Goal: Task Accomplishment & Management: Use online tool/utility

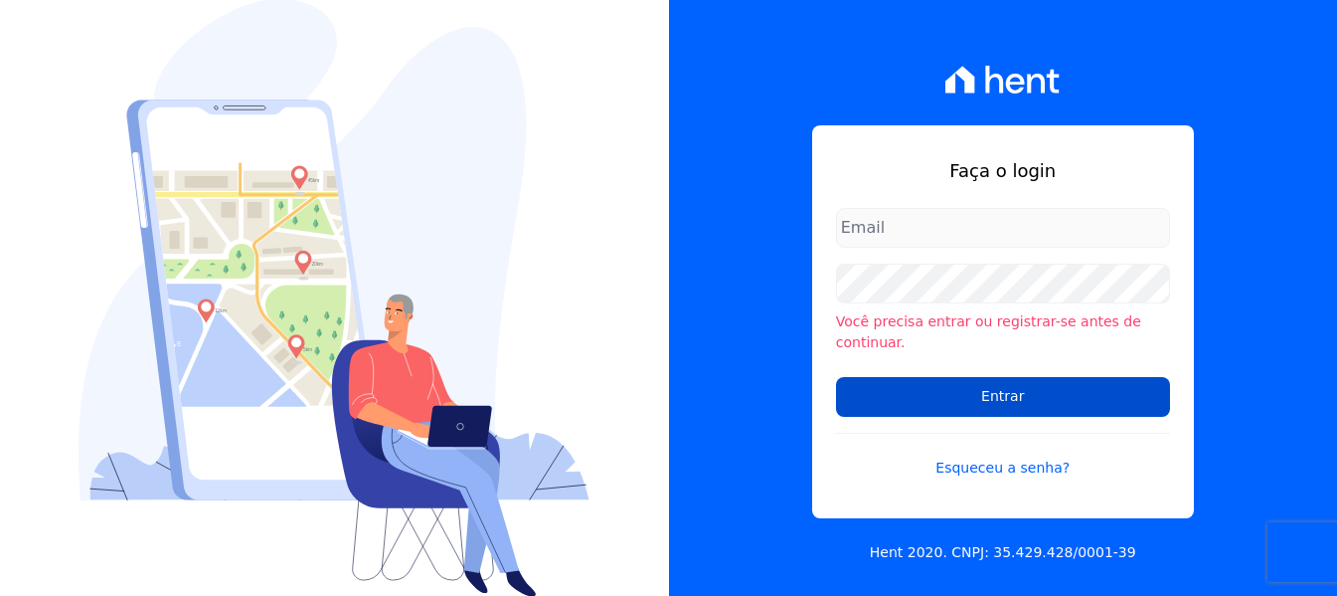
type input "[PERSON_NAME][EMAIL_ADDRESS][DOMAIN_NAME]"
click at [1014, 377] on input "Entrar" at bounding box center [1003, 397] width 334 height 40
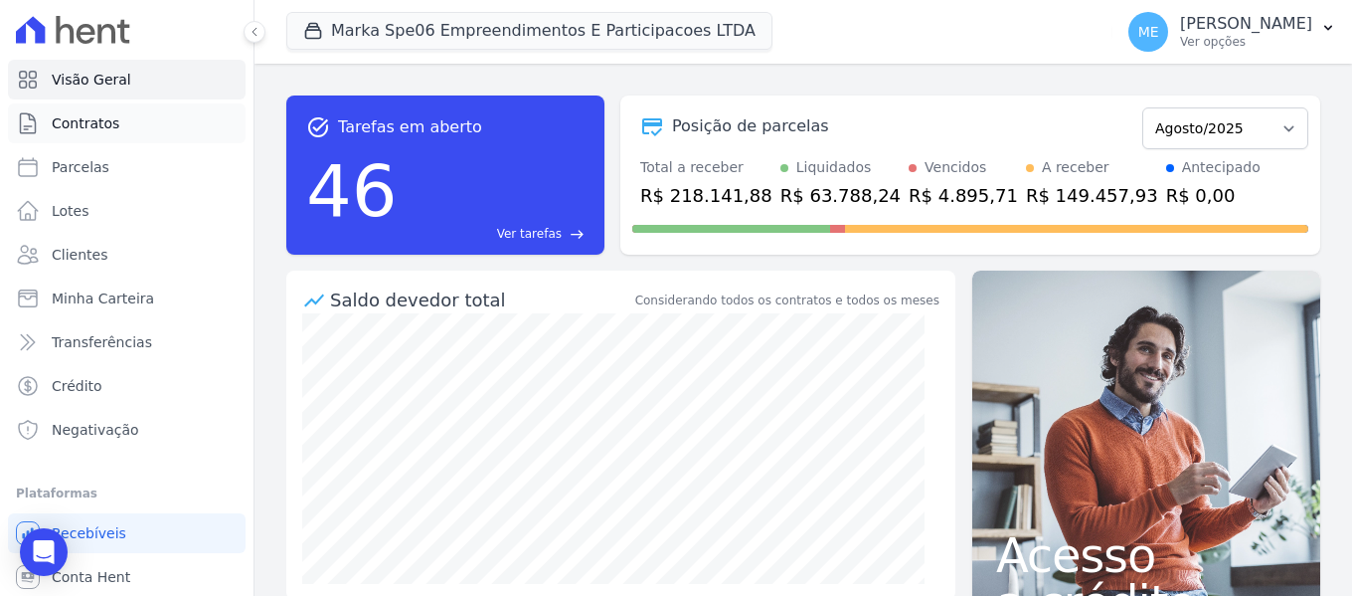
click at [130, 119] on link "Contratos" at bounding box center [127, 123] width 238 height 40
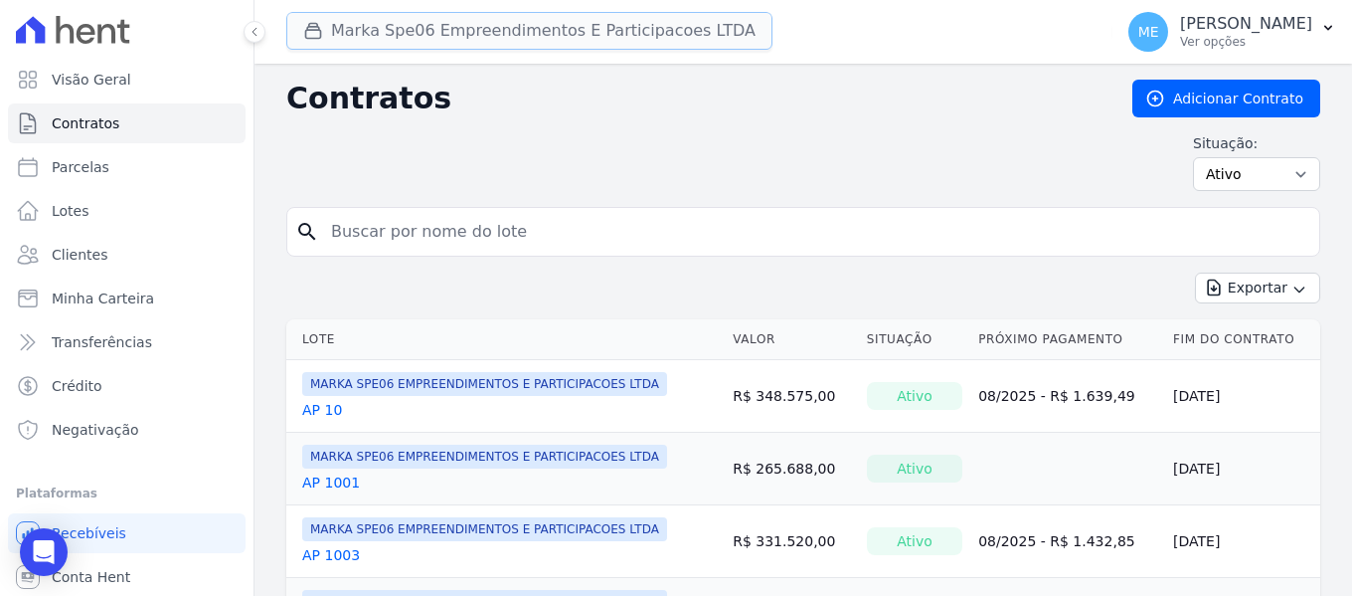
click at [476, 33] on button "Marka Spe06 Empreendimentos E Participacoes LTDA" at bounding box center [529, 31] width 486 height 38
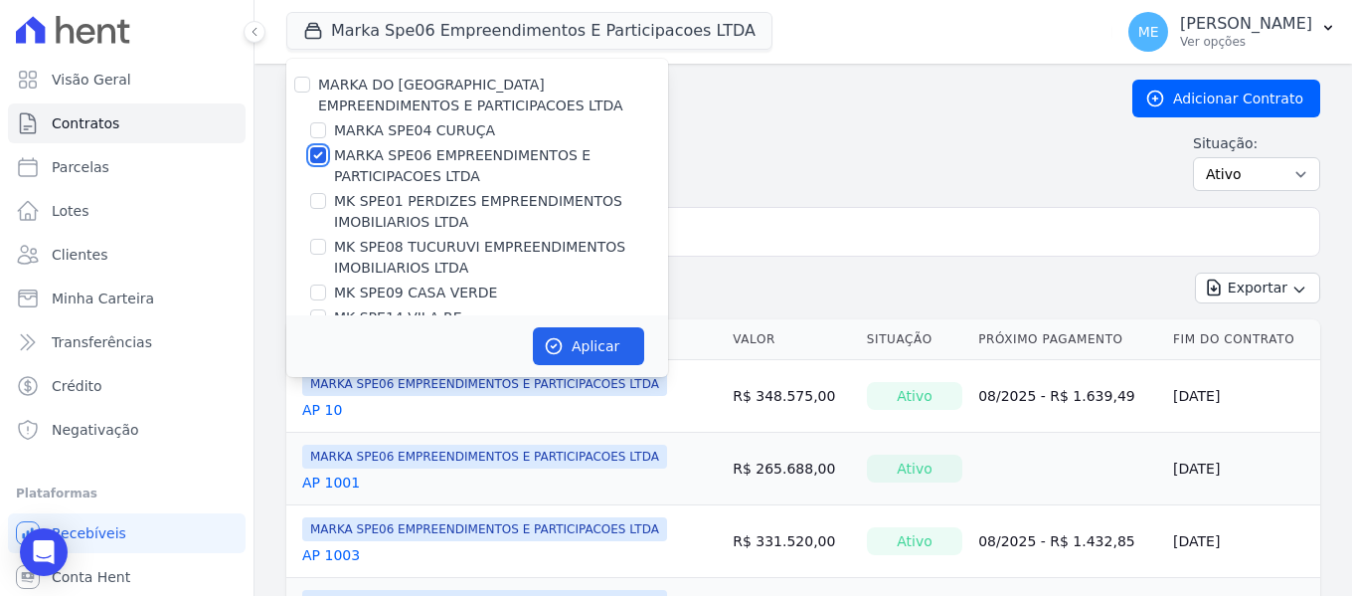
click at [320, 151] on input "MARKA SPE06 EMPREENDIMENTOS E PARTICIPACOES LTDA" at bounding box center [318, 155] width 16 height 16
checkbox input "false"
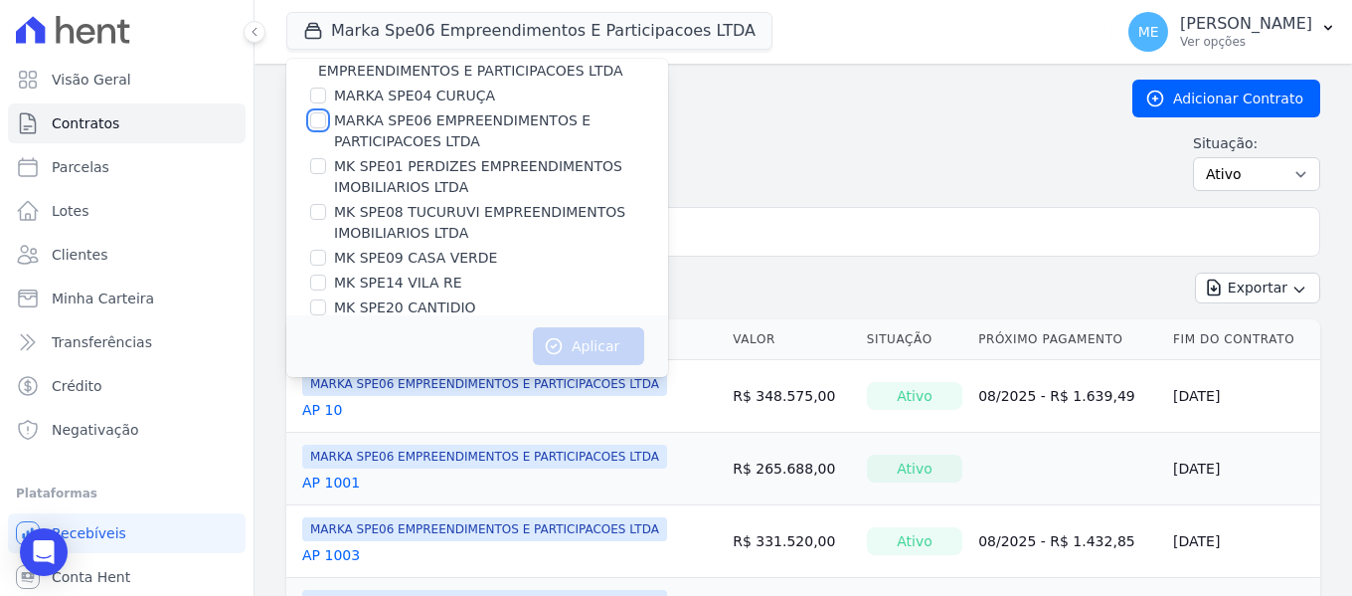
scroll to position [54, 0]
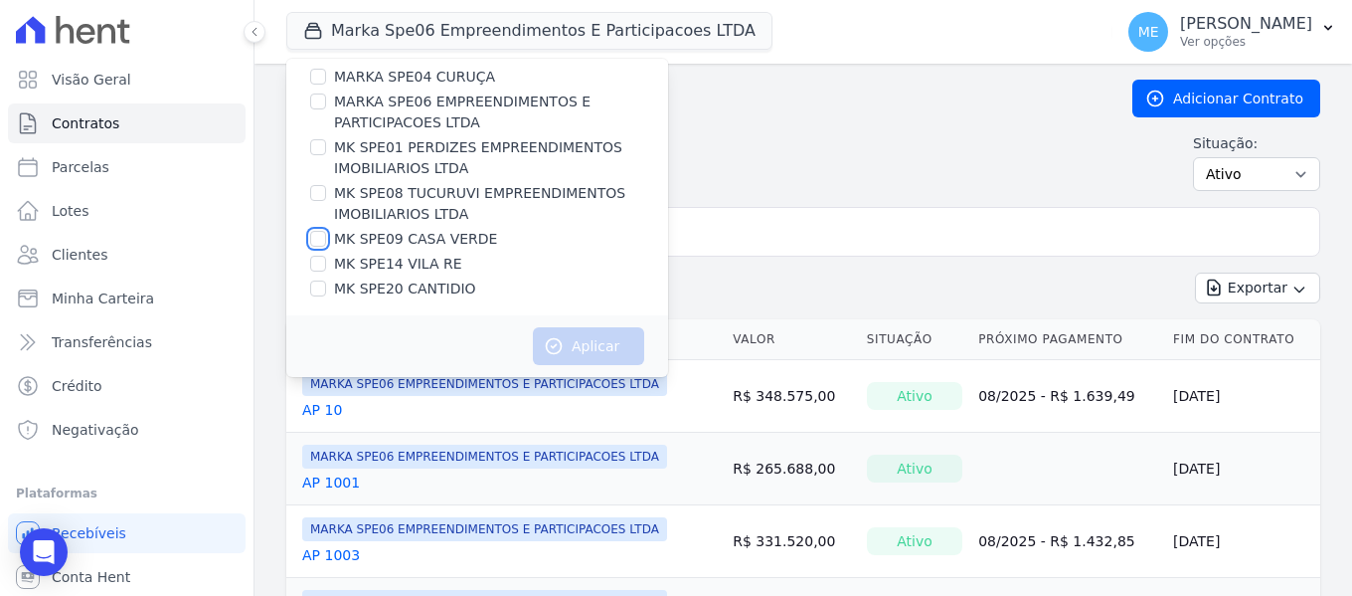
click at [314, 242] on input "MK SPE09 CASA VERDE" at bounding box center [318, 239] width 16 height 16
checkbox input "true"
click at [580, 346] on button "Aplicar" at bounding box center [588, 346] width 111 height 38
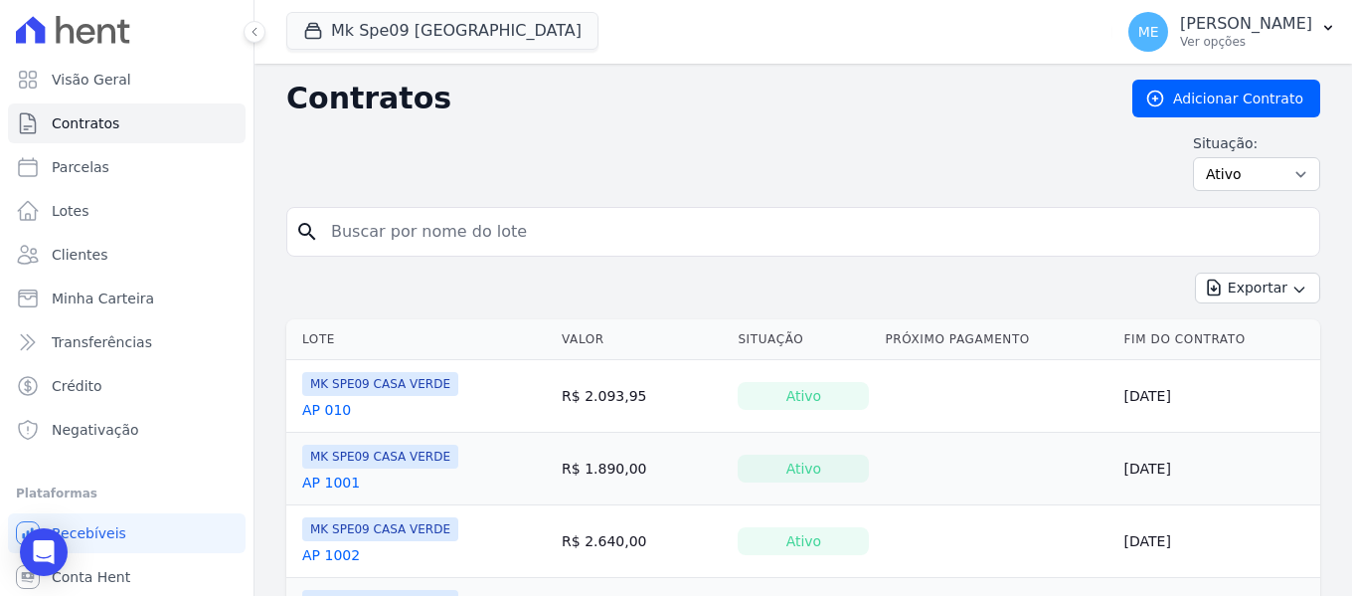
click at [570, 235] on input "search" at bounding box center [815, 232] width 992 height 40
type input "10"
click at [335, 414] on link "AP 010" at bounding box center [326, 410] width 49 height 20
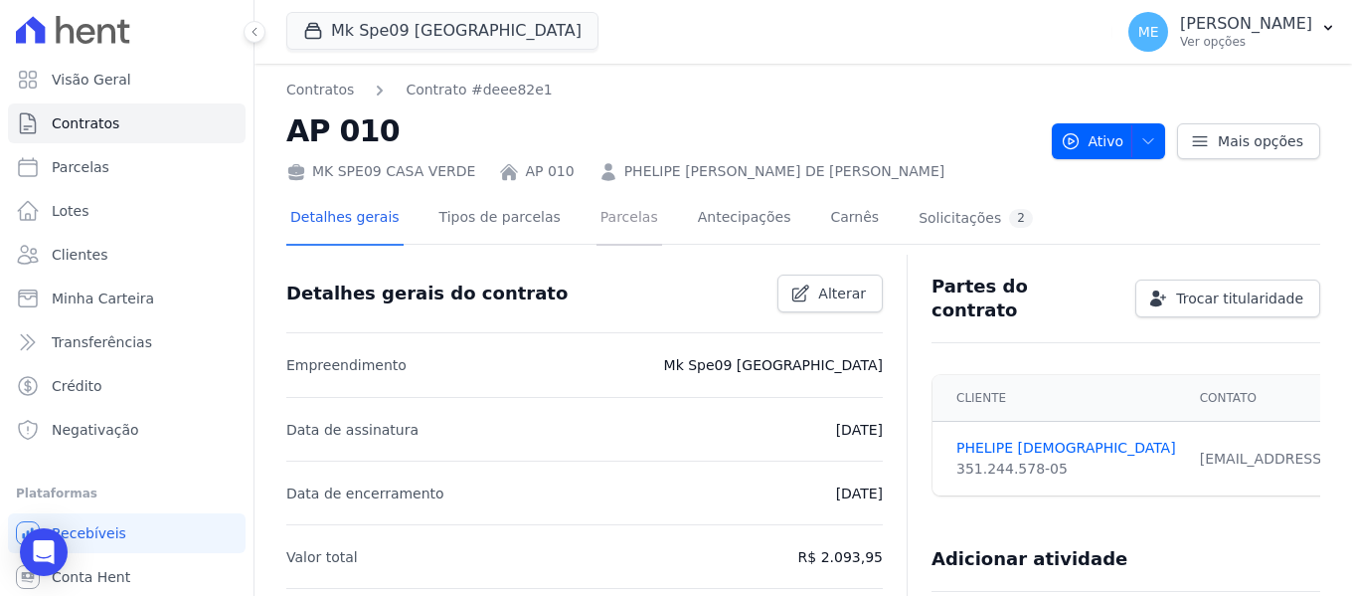
click at [597, 210] on link "Parcelas" at bounding box center [630, 219] width 66 height 53
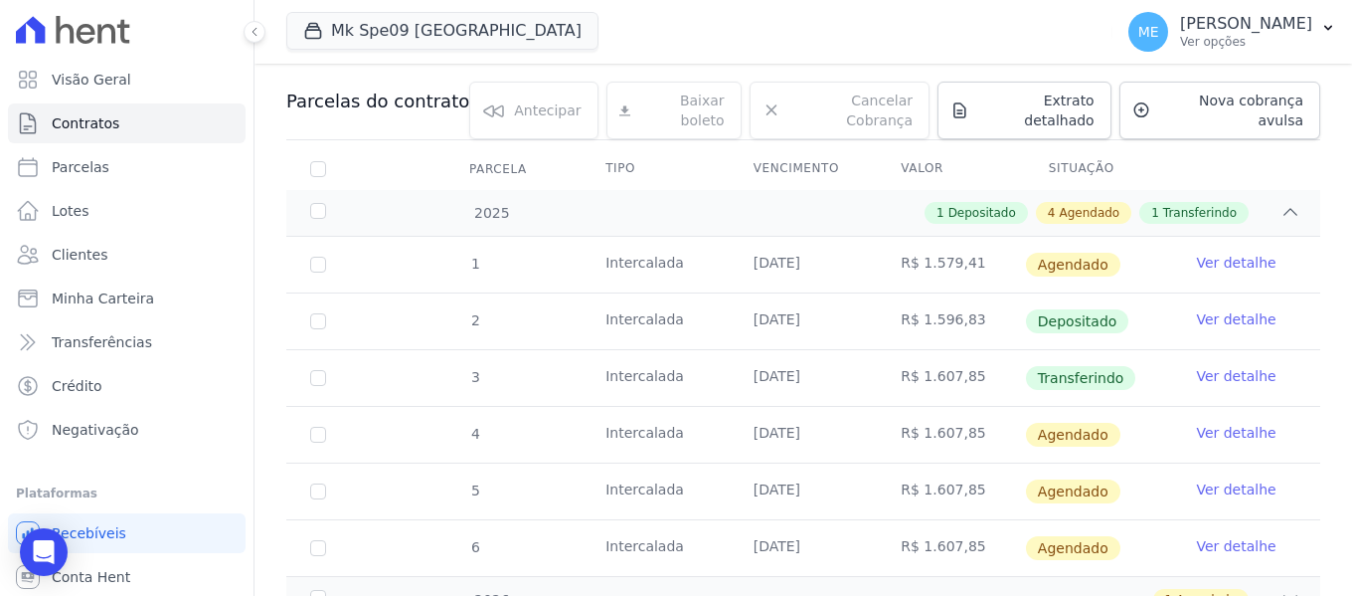
scroll to position [269, 0]
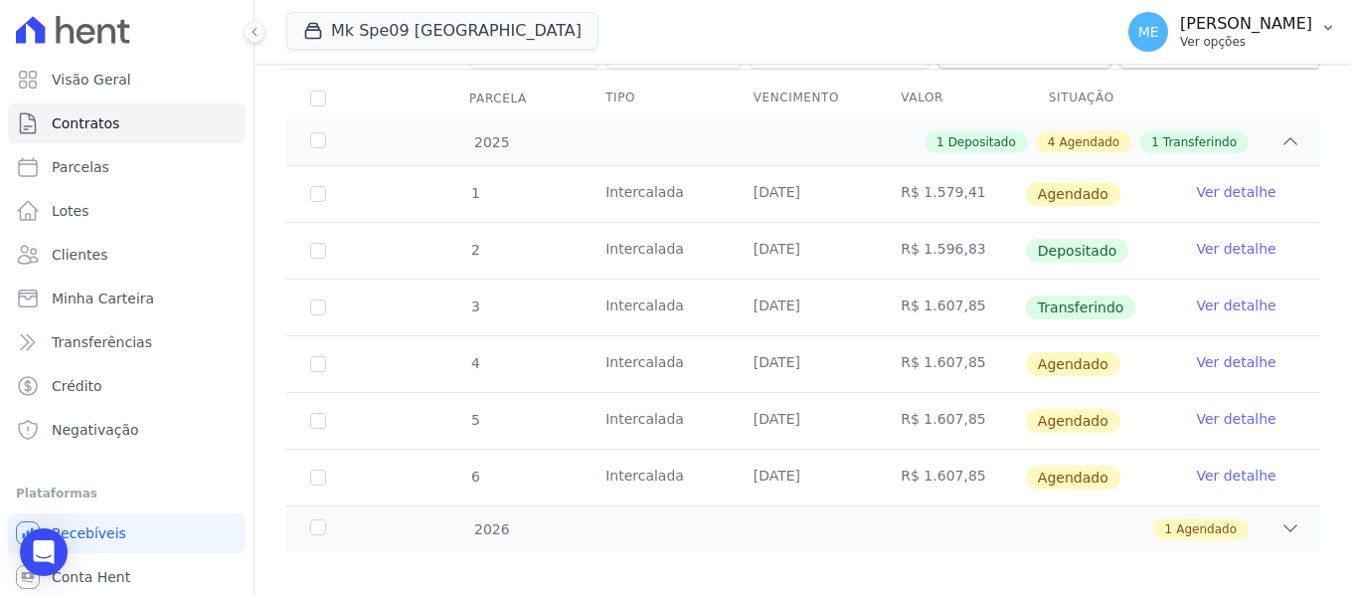
click at [1330, 19] on button "ME Maria Edinea Ver opções" at bounding box center [1233, 32] width 240 height 56
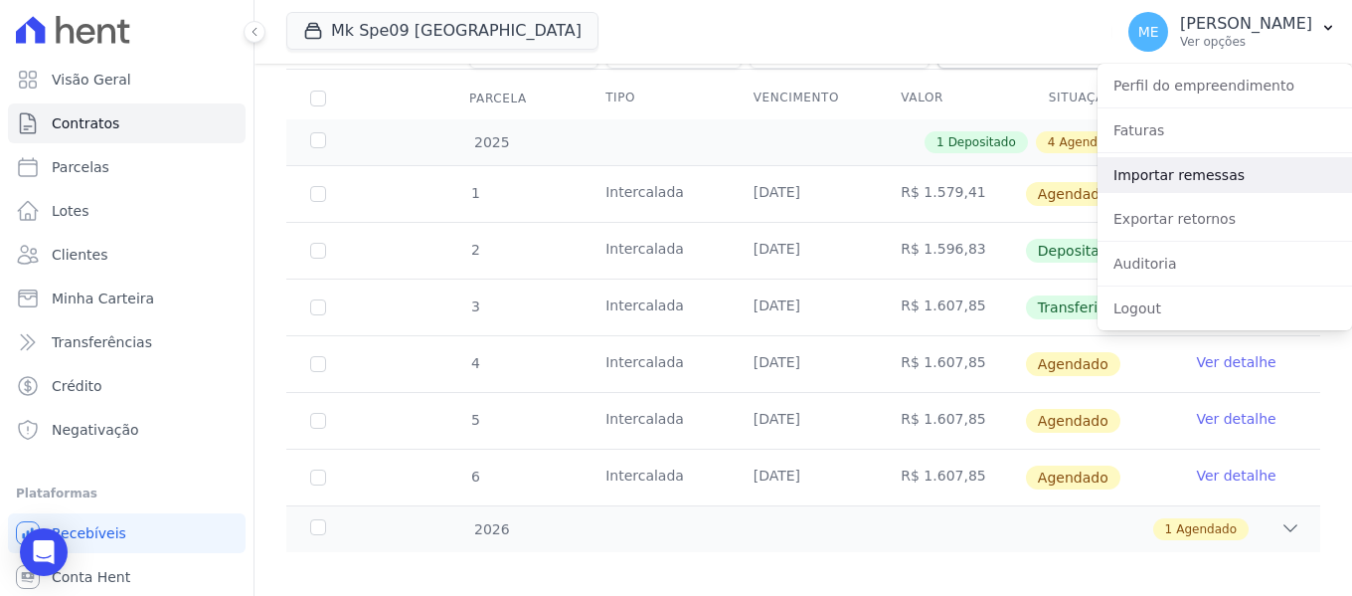
click at [1145, 173] on link "Importar remessas" at bounding box center [1225, 175] width 255 height 36
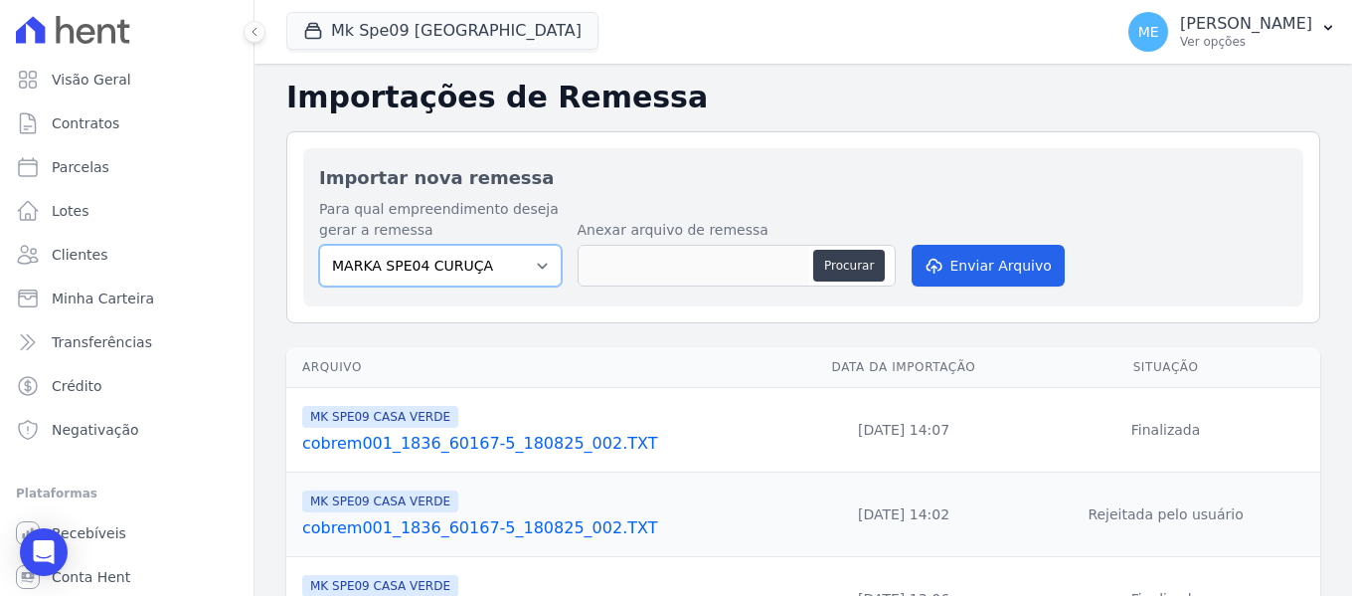
click at [535, 265] on select "MARKA SPE04 CURUÇA MARKA SPE06 EMPREENDIMENTOS E PARTICIPACOES LTDA MK SPE01 PE…" at bounding box center [440, 266] width 243 height 42
select select "faf7fecb-8fd7-4b35-8acd-3d6a38ea6f82"
click at [319, 245] on select "MARKA SPE04 CURUÇA MARKA SPE06 EMPREENDIMENTOS E PARTICIPACOES LTDA MK SPE01 PE…" at bounding box center [440, 266] width 243 height 42
click at [835, 253] on button "Procurar" at bounding box center [849, 266] width 72 height 32
type input "cobrem001_1836_60167-5_190825_001.TXT"
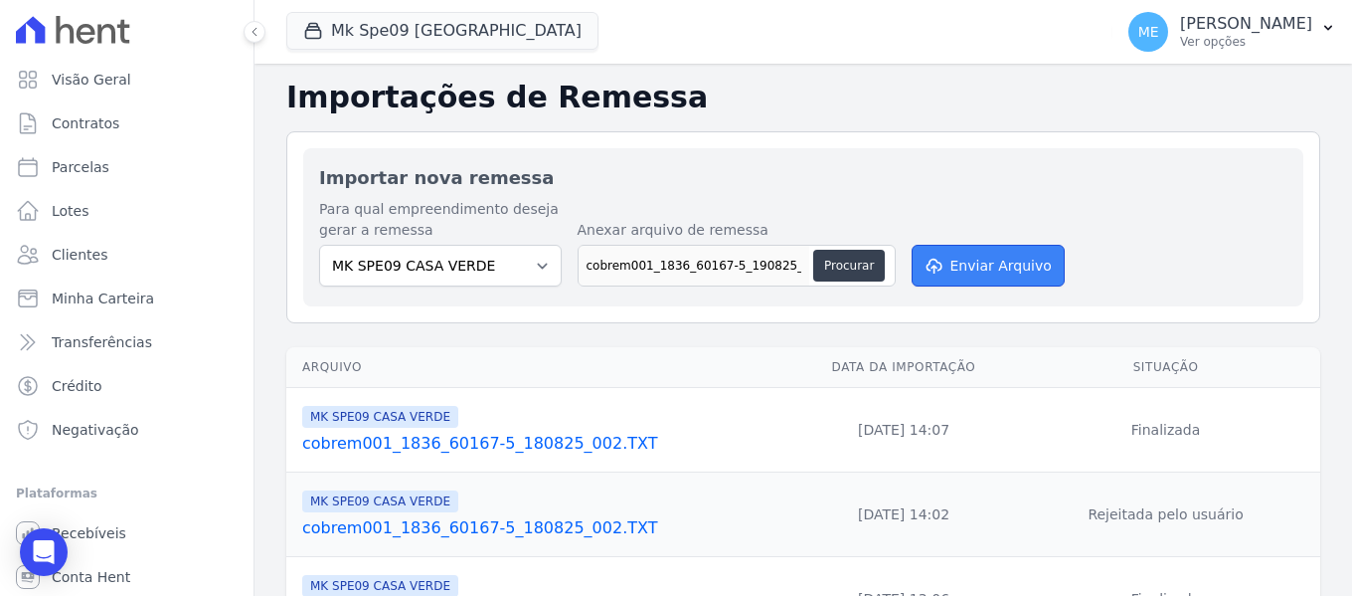
click at [1011, 256] on button "Enviar Arquivo" at bounding box center [988, 266] width 153 height 42
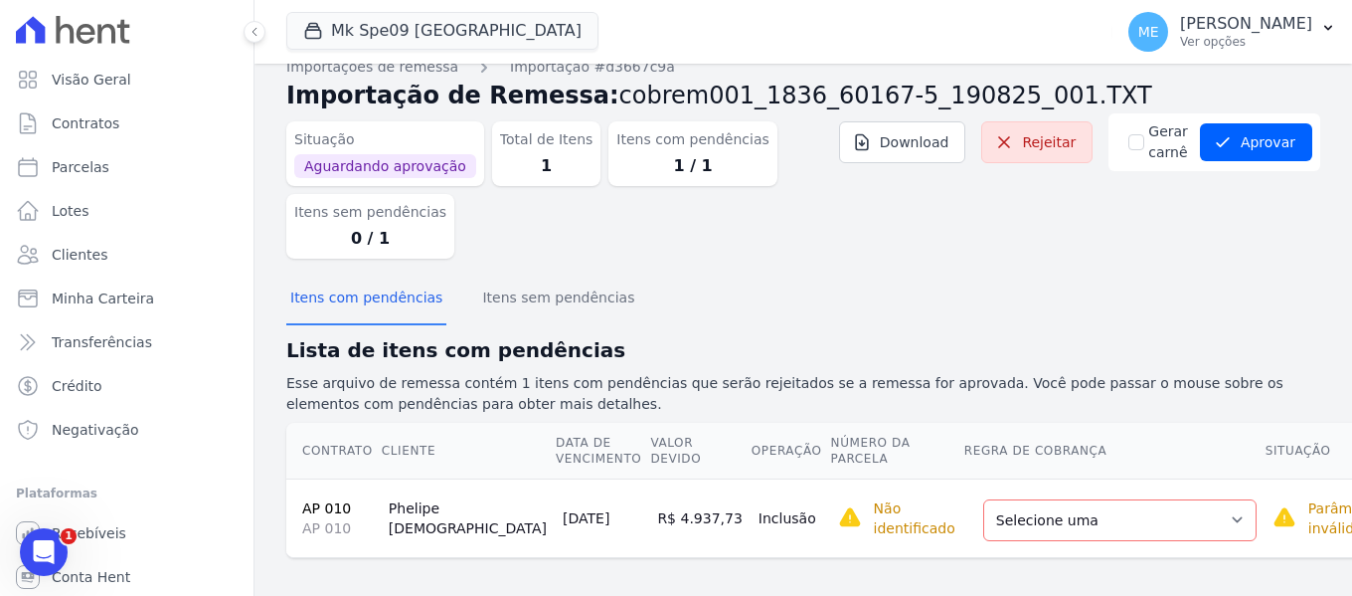
scroll to position [34, 0]
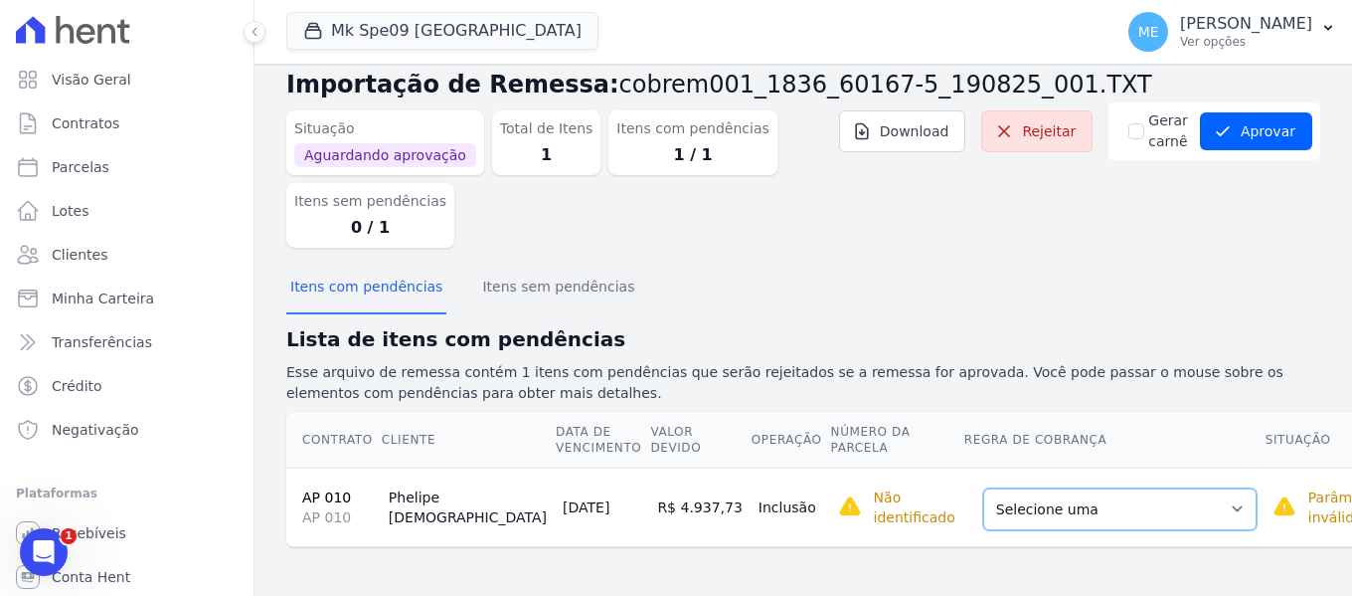
click at [1119, 509] on select "Selecione uma Nova Parcela Avulsa Parcela Avulsa Existente Parcela Normal (1 X …" at bounding box center [1119, 509] width 273 height 42
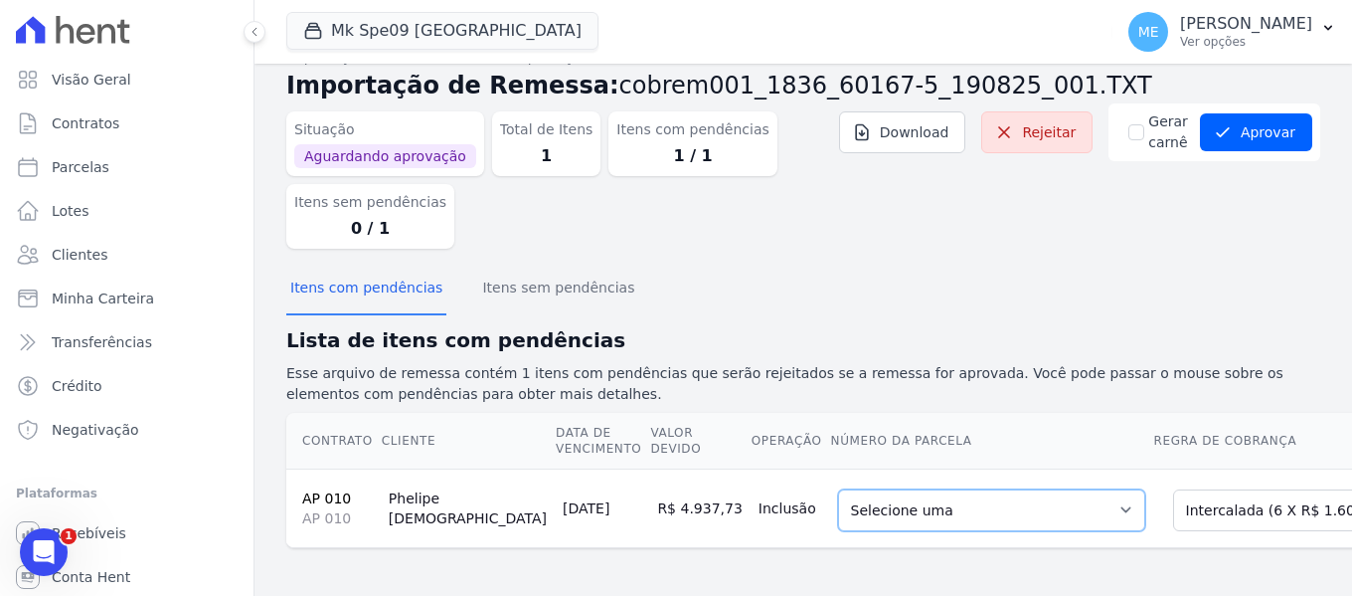
click at [990, 510] on select "Selecione uma 1 - 10/06/2025 - R$ 1.579,41 - Agendado 4 - 10/09/2025 - R$ 1.607…" at bounding box center [991, 510] width 307 height 42
click at [1246, 311] on div "Itens com pendências Itens sem pendências" at bounding box center [803, 289] width 1034 height 49
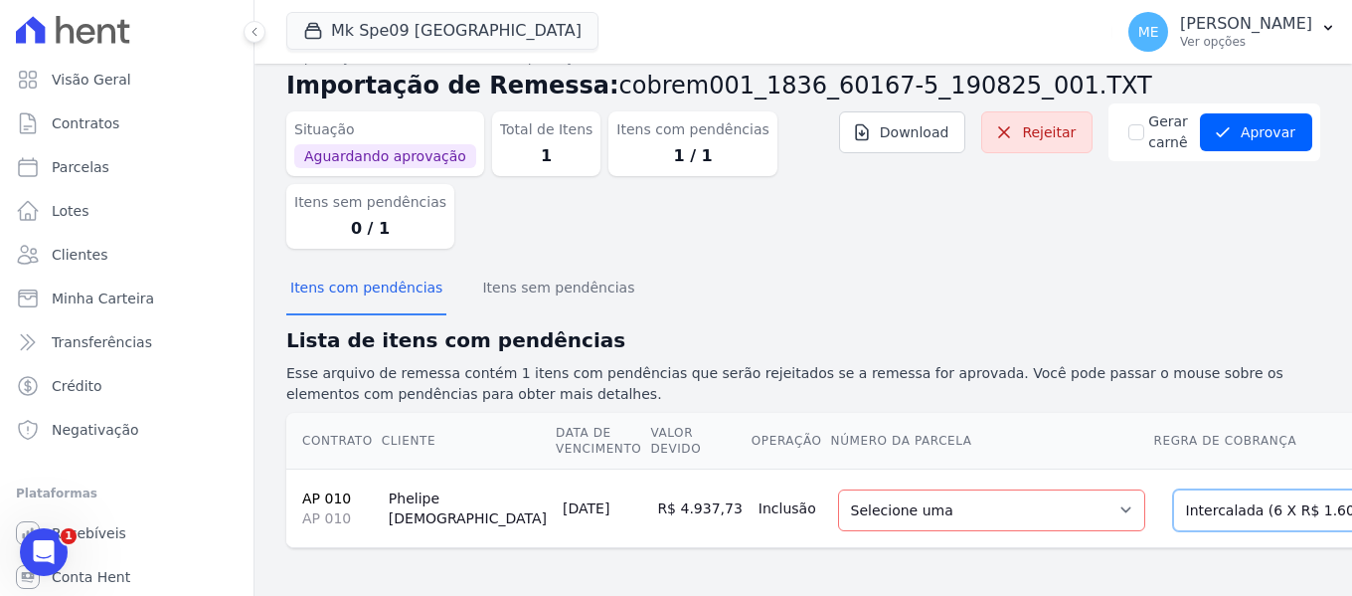
click at [1267, 510] on select "Selecione uma Nova Parcela Avulsa Parcela Avulsa Existente Parcela Normal (1 X …" at bounding box center [1309, 510] width 273 height 42
click at [1173, 489] on select "Selecione uma Nova Parcela Avulsa Parcela Avulsa Existente Parcela Normal (1 X …" at bounding box center [1309, 510] width 273 height 42
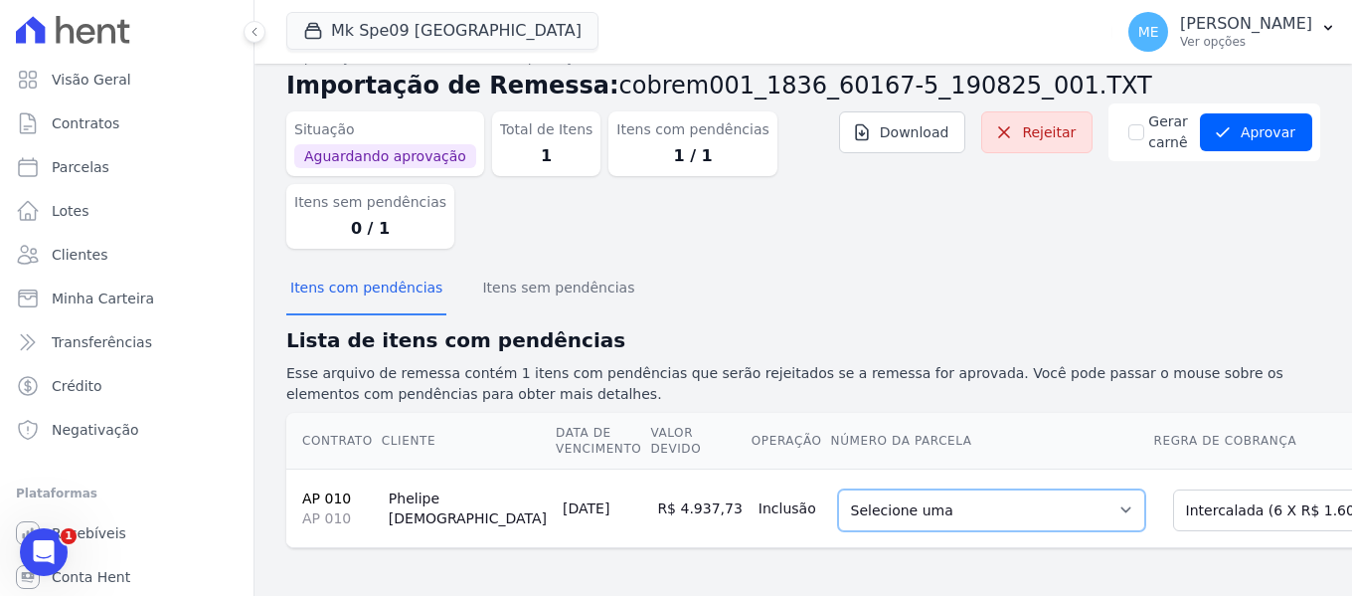
click at [989, 508] on select "Selecione uma 1 - 10/06/2025 - R$ 1.579,41 - Agendado 4 - 10/09/2025 - R$ 1.607…" at bounding box center [991, 510] width 307 height 42
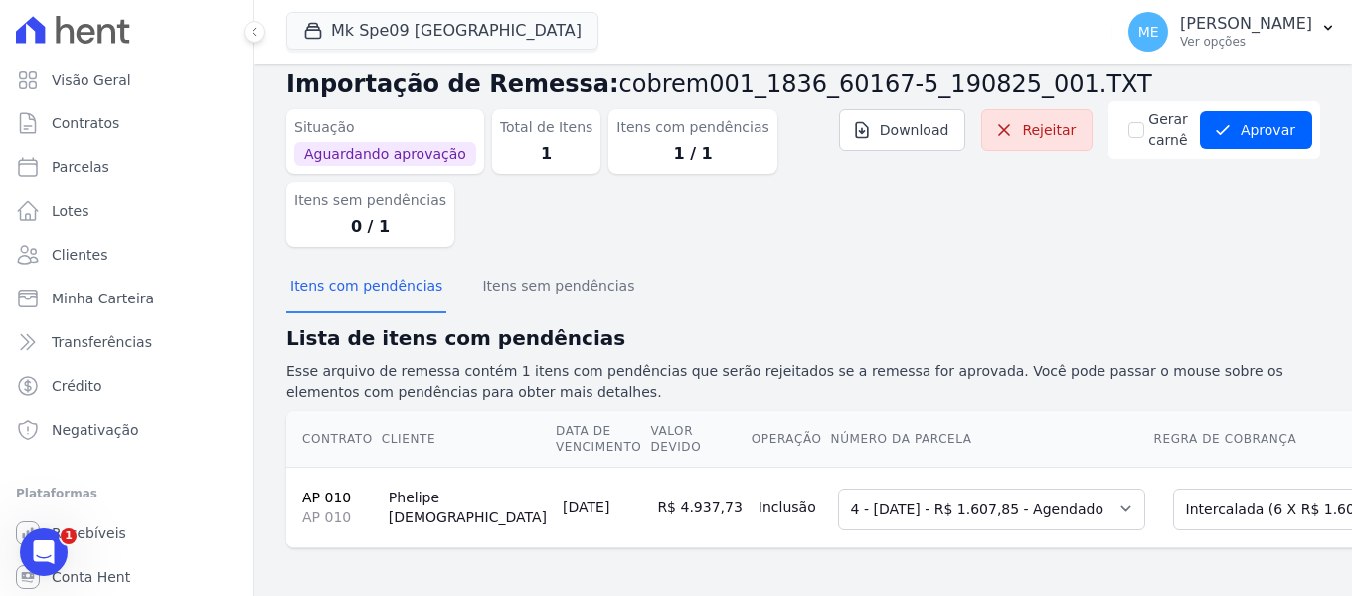
scroll to position [51, 0]
click at [1266, 113] on button "Aprovar" at bounding box center [1256, 130] width 112 height 38
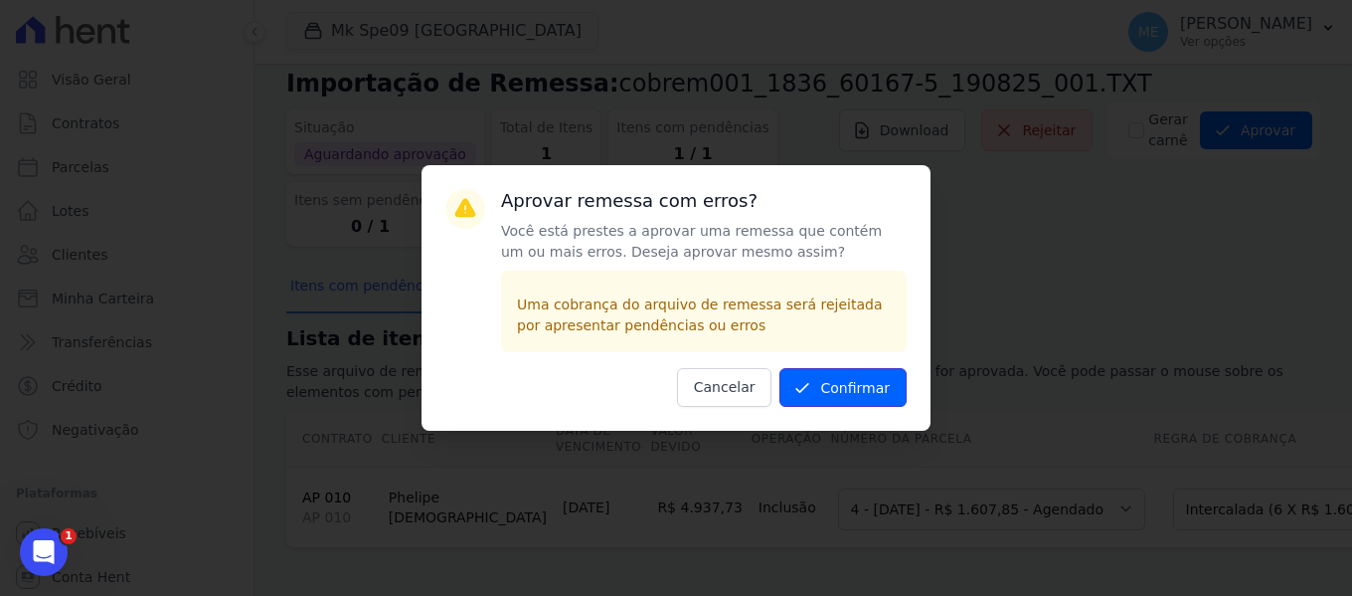
click at [860, 383] on button "Confirmar" at bounding box center [843, 387] width 127 height 39
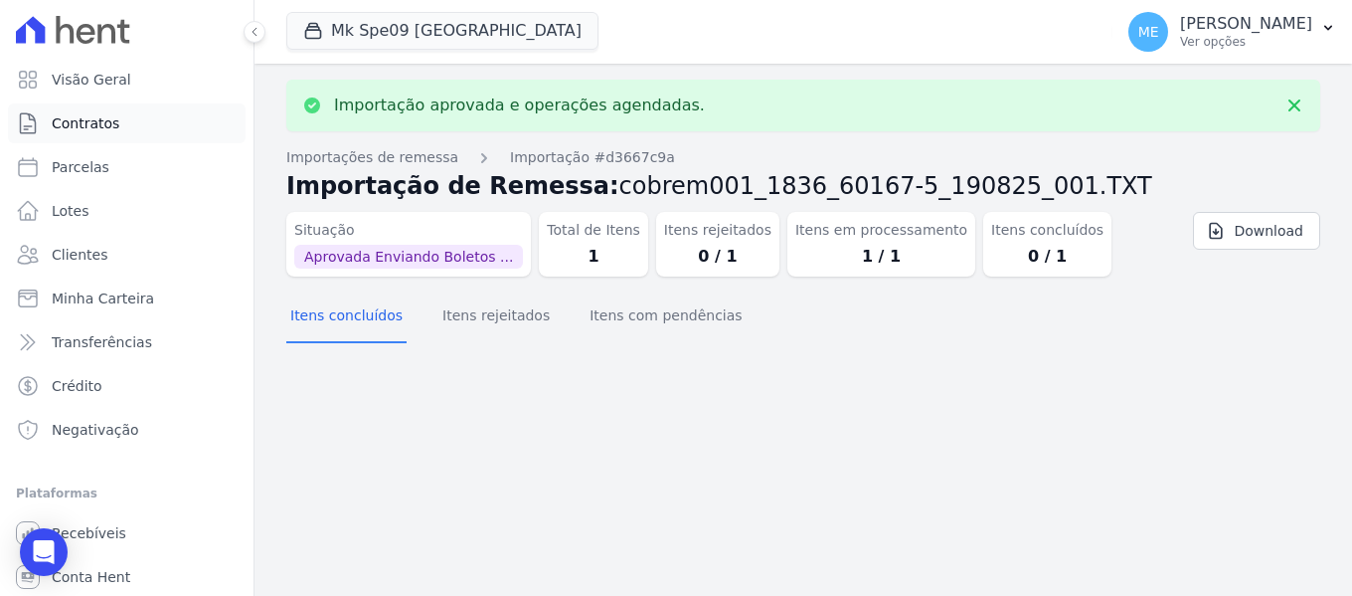
click at [104, 120] on span "Contratos" at bounding box center [86, 123] width 68 height 20
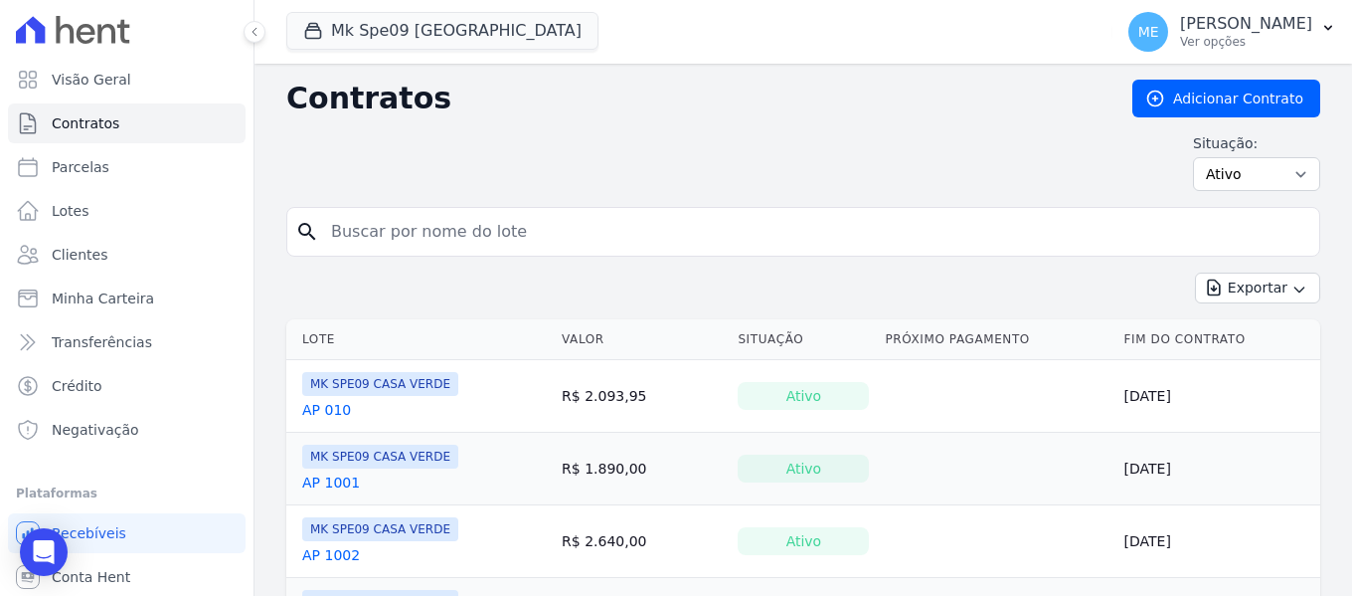
click at [433, 229] on input "search" at bounding box center [815, 232] width 992 height 40
type input "10"
click at [333, 409] on link "AP 010" at bounding box center [326, 410] width 49 height 20
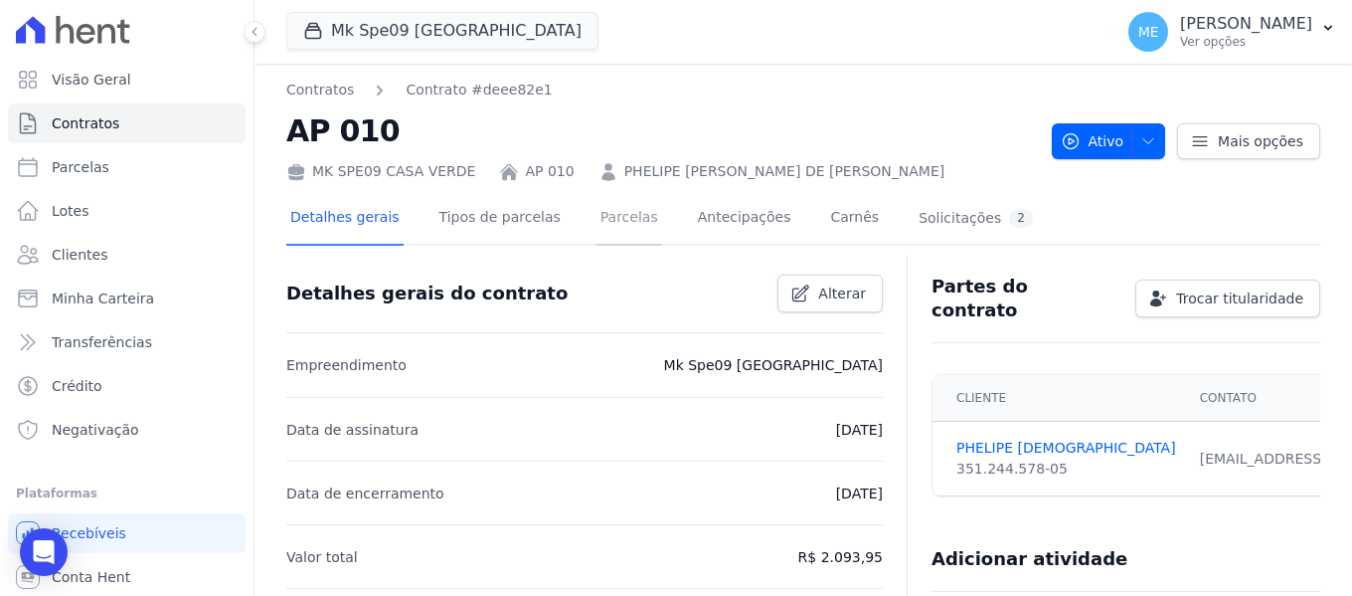
click at [597, 220] on link "Parcelas" at bounding box center [630, 219] width 66 height 53
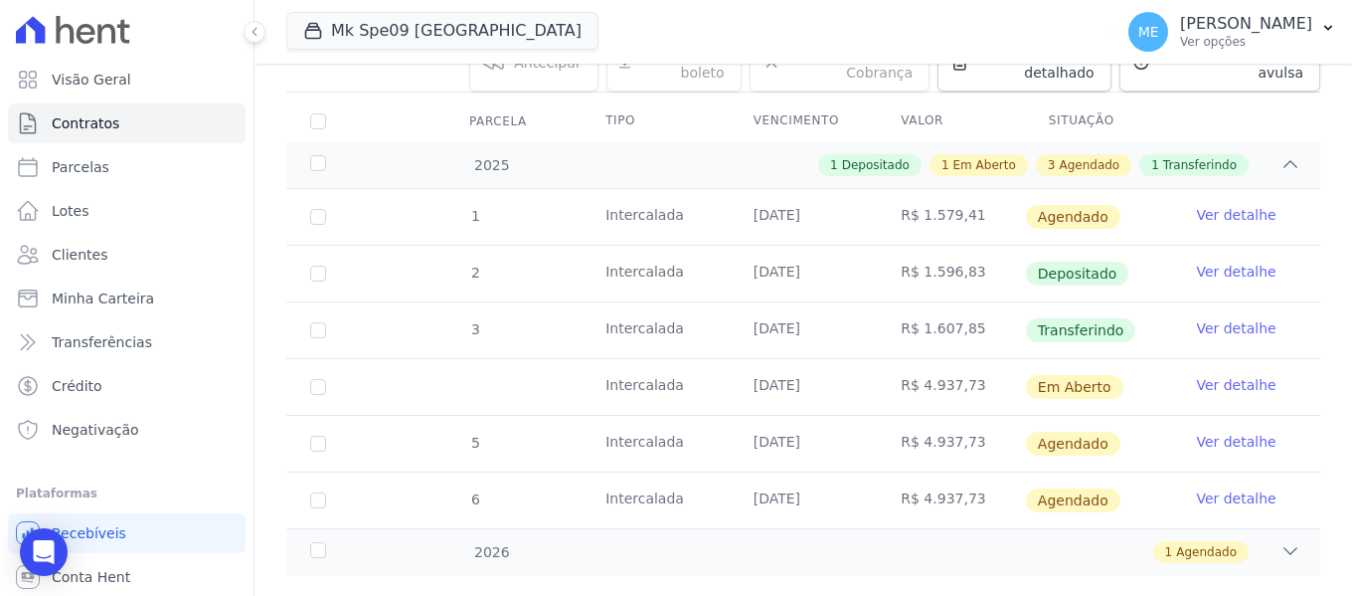
scroll to position [269, 0]
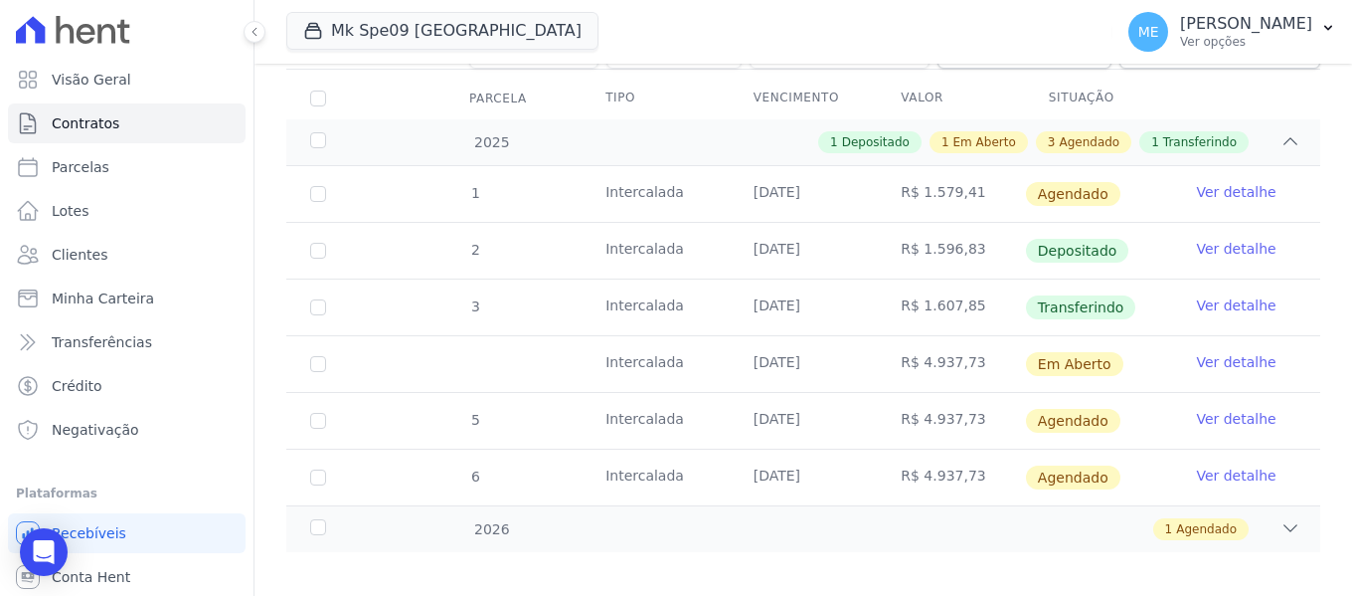
click at [1228, 352] on link "Ver detalhe" at bounding box center [1236, 362] width 80 height 20
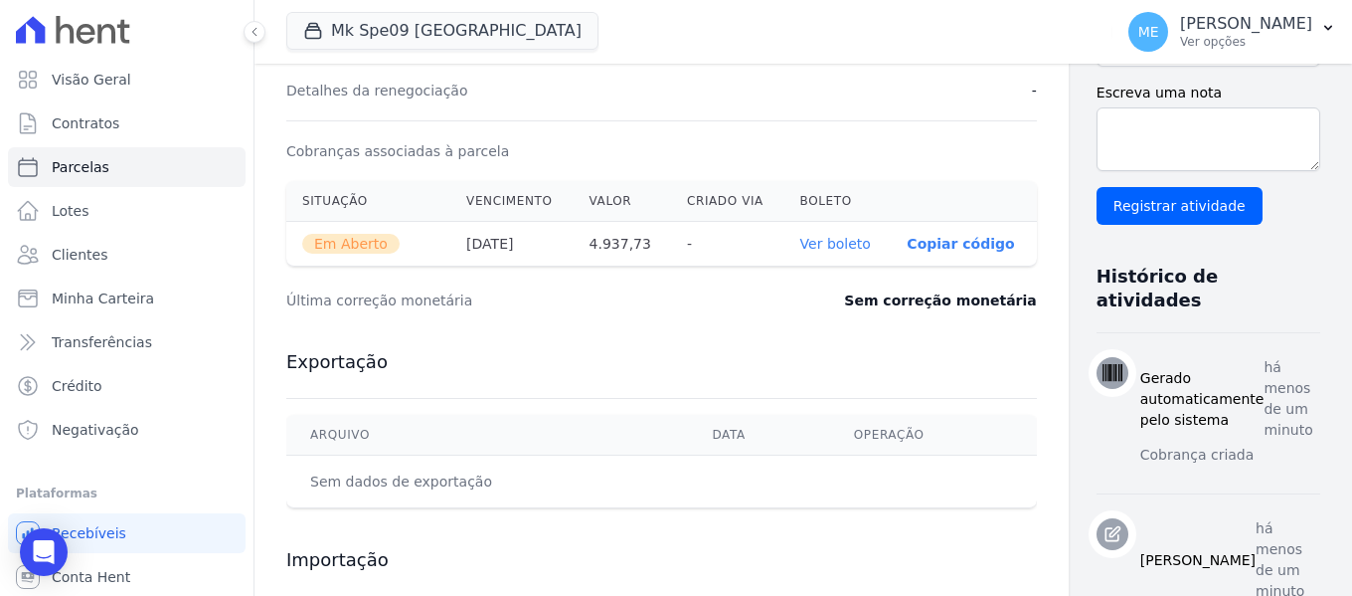
scroll to position [551, 0]
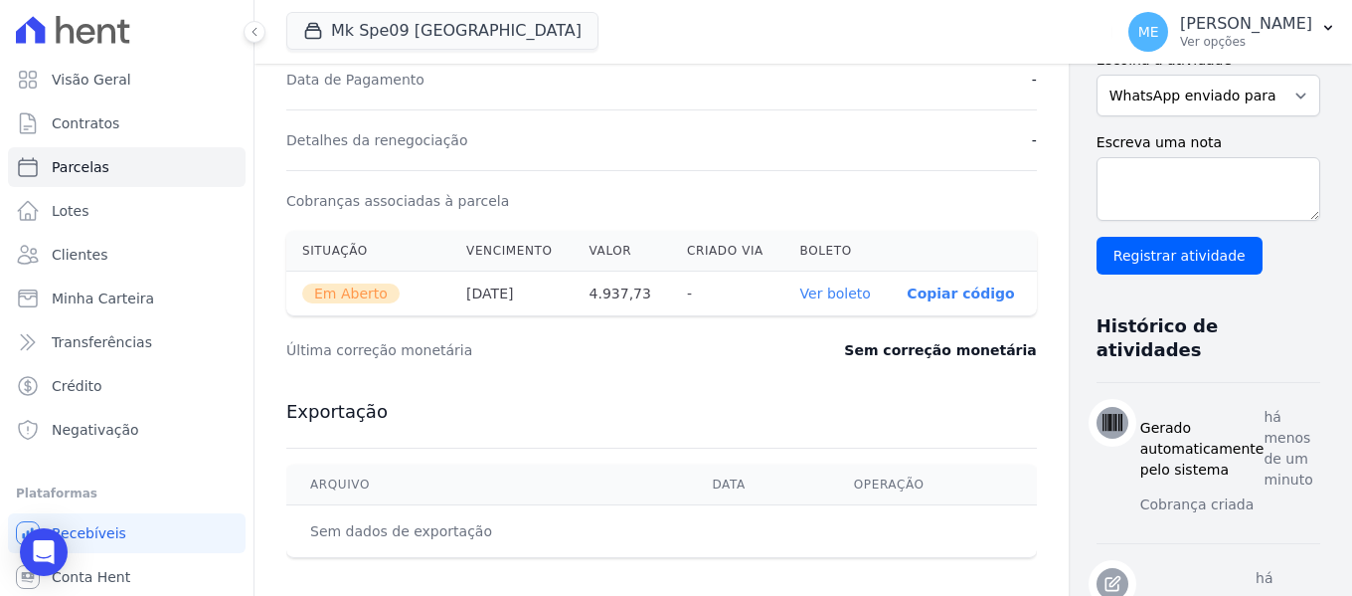
click at [806, 290] on link "Ver boleto" at bounding box center [835, 293] width 71 height 16
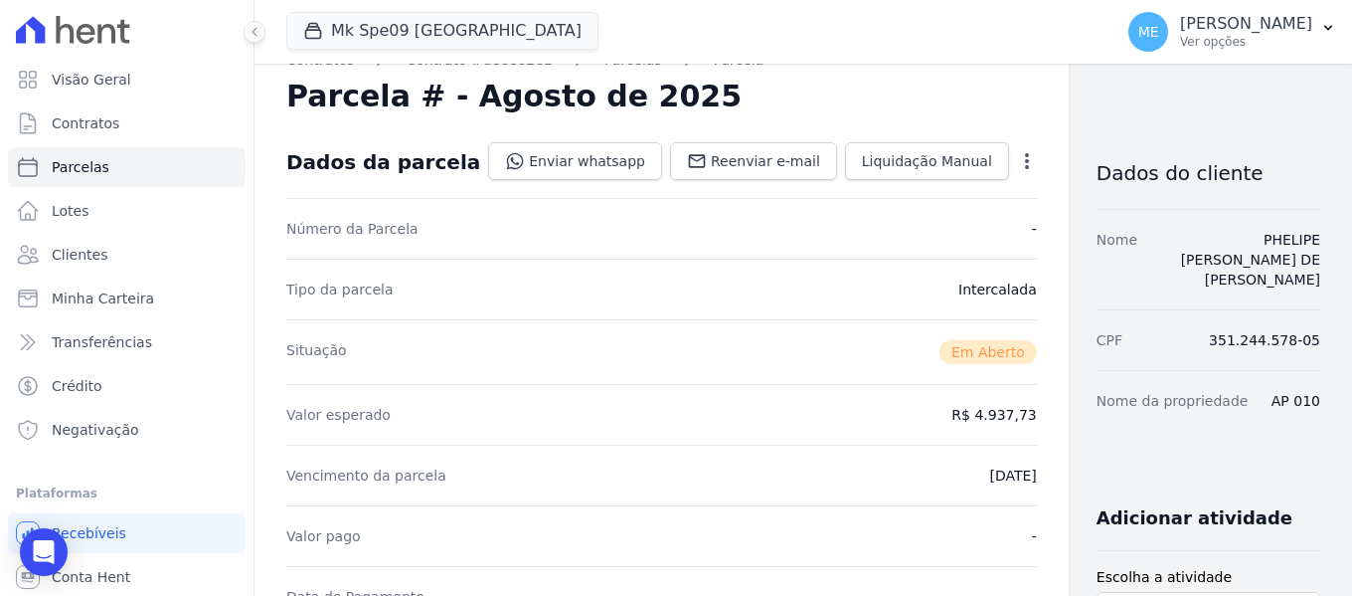
scroll to position [0, 0]
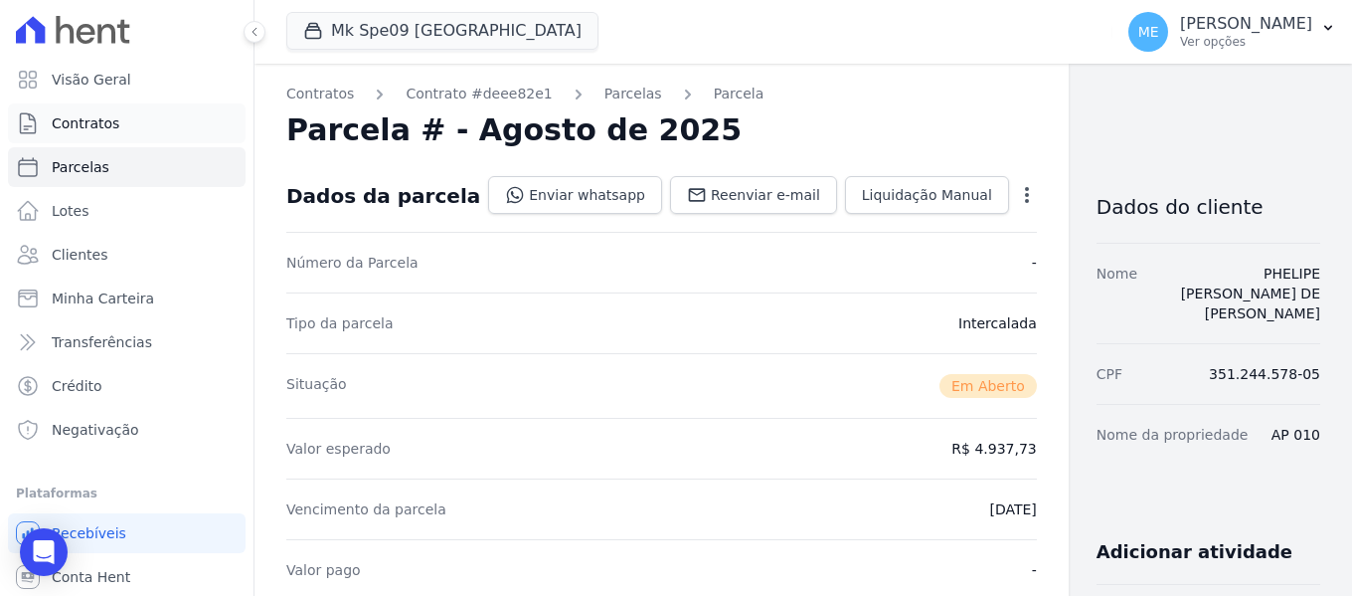
click at [106, 121] on span "Contratos" at bounding box center [86, 123] width 68 height 20
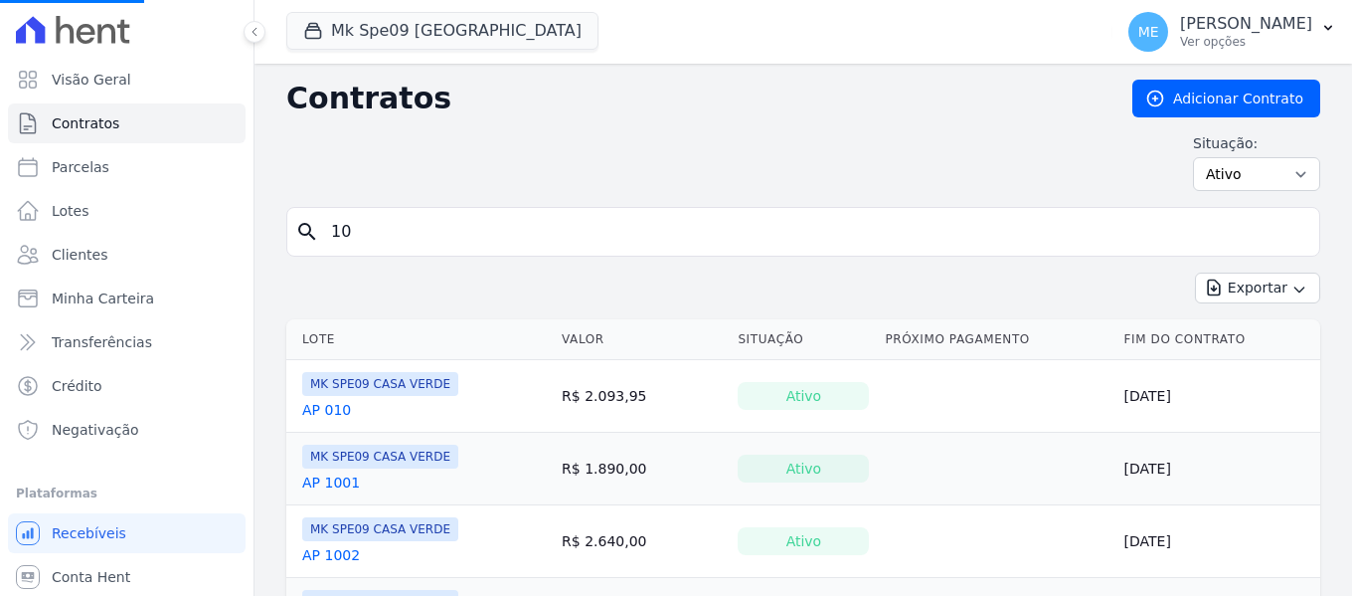
click at [436, 230] on input "10" at bounding box center [815, 232] width 992 height 40
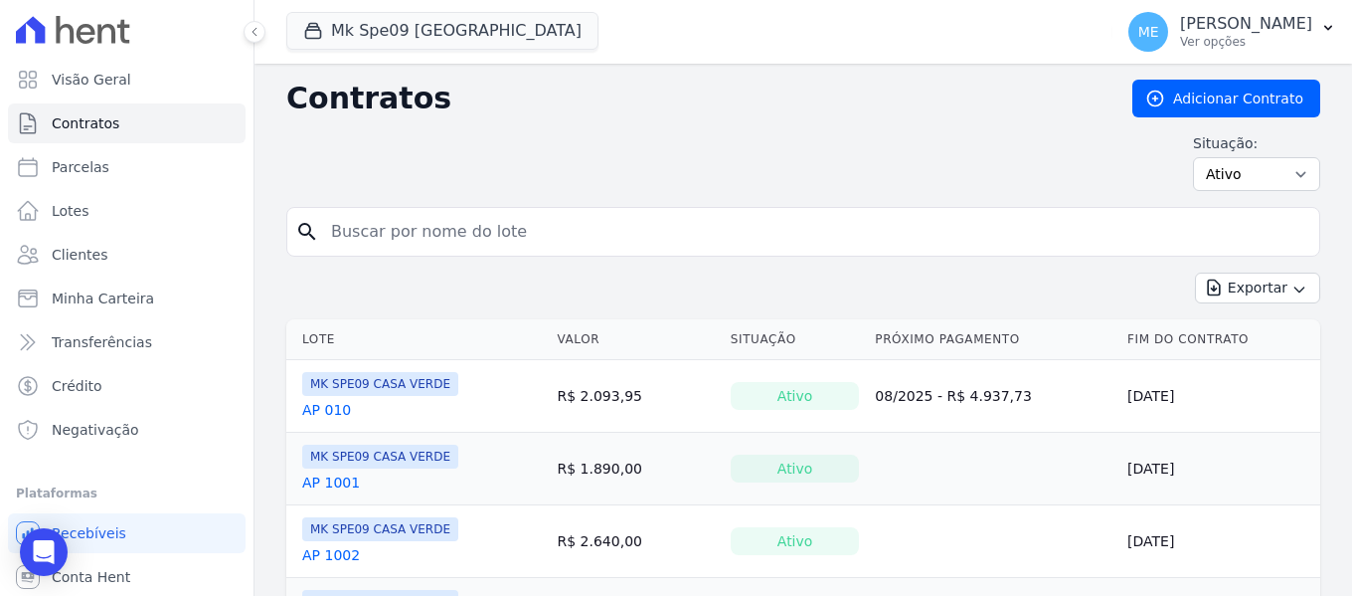
click at [436, 230] on input "search" at bounding box center [815, 232] width 992 height 40
type input "101"
click at [332, 407] on link "AP 101" at bounding box center [326, 410] width 49 height 20
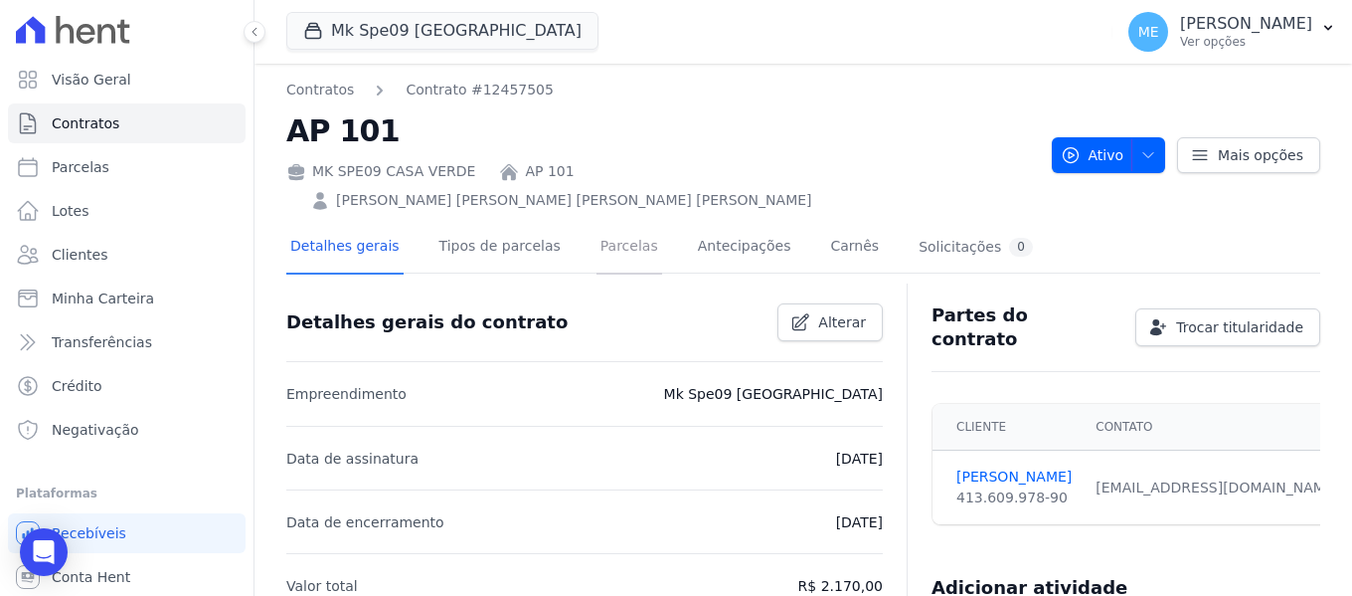
click at [597, 222] on link "Parcelas" at bounding box center [630, 248] width 66 height 53
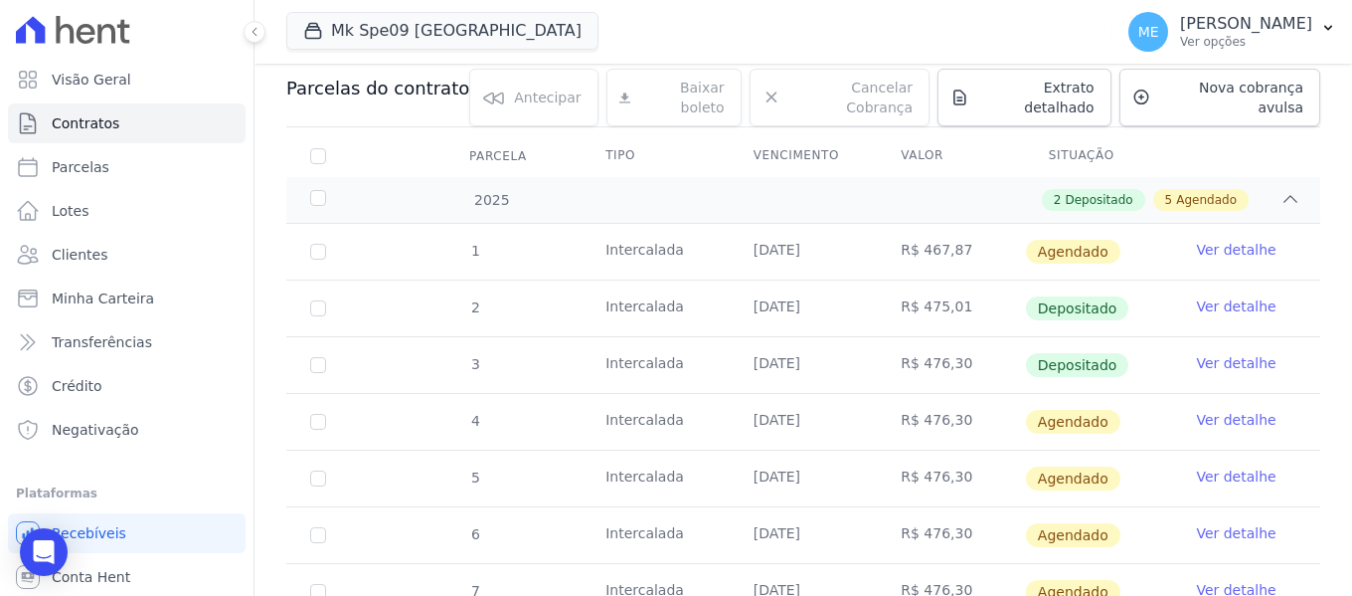
scroll to position [298, 0]
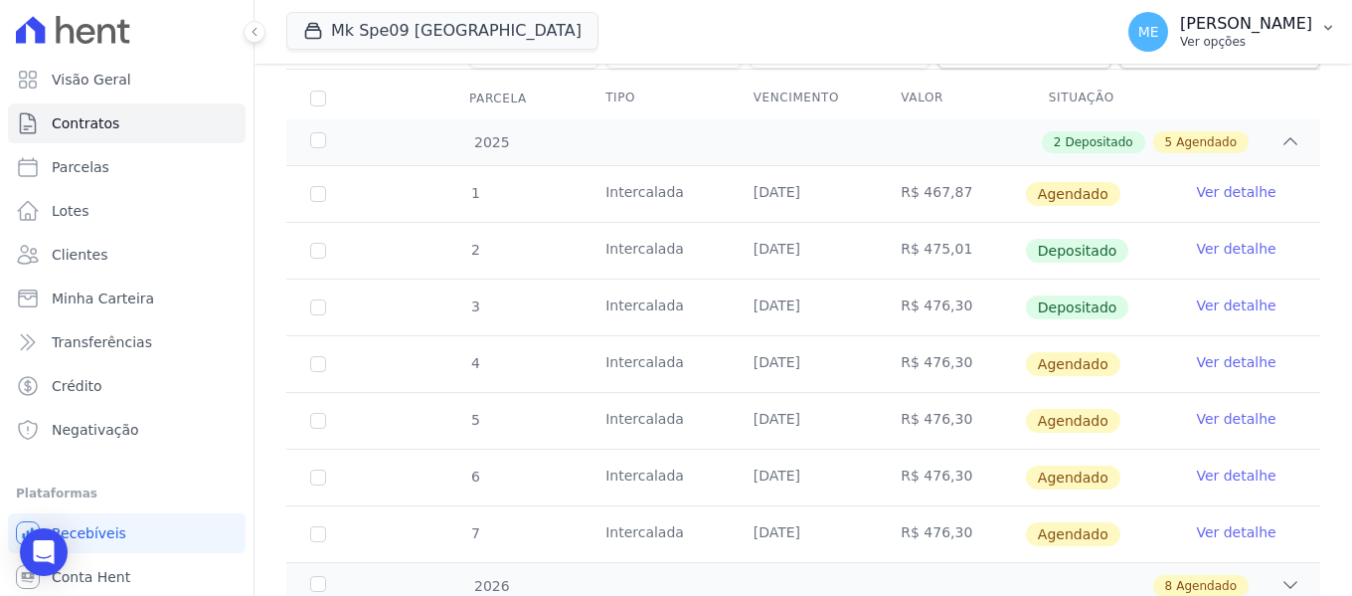
click at [1325, 32] on icon "button" at bounding box center [1329, 28] width 16 height 16
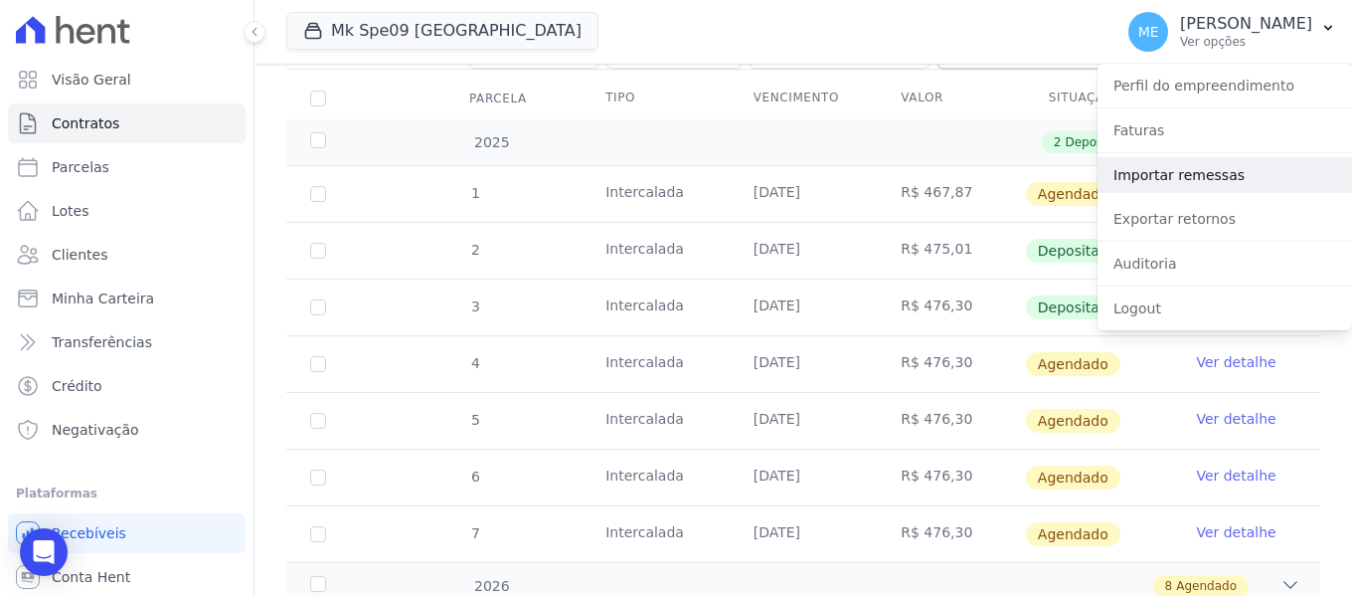
click at [1218, 166] on link "Importar remessas" at bounding box center [1225, 175] width 255 height 36
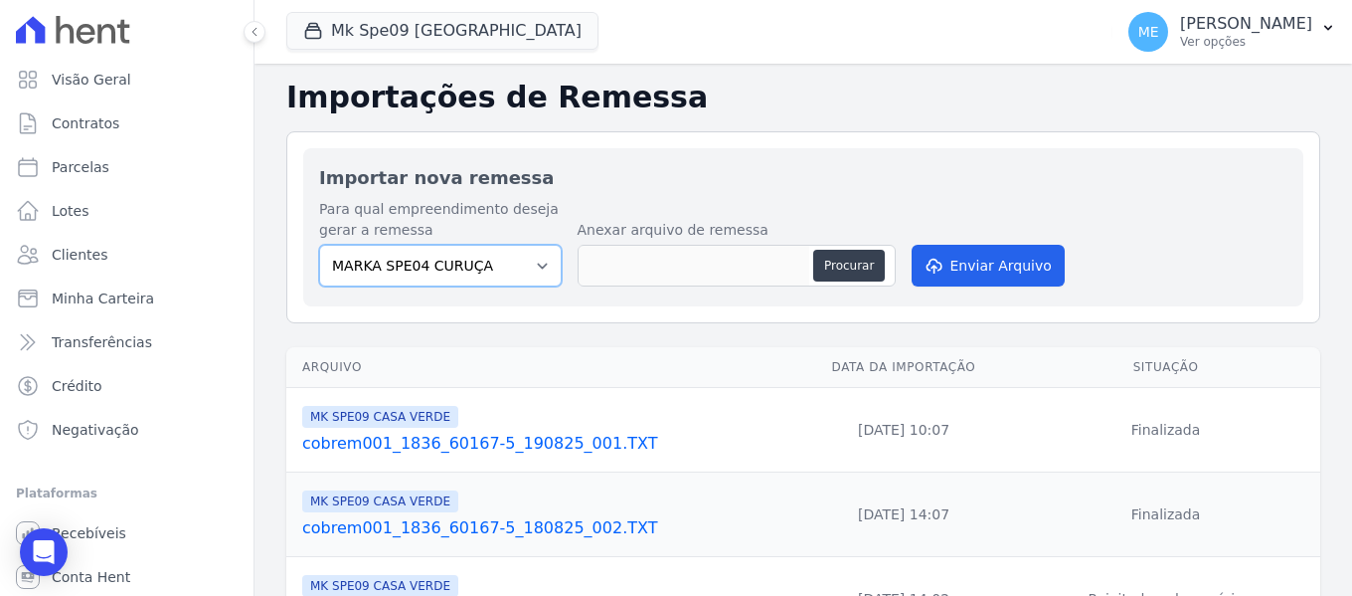
click at [543, 263] on select "MARKA SPE04 CURUÇA MARKA SPE06 EMPREENDIMENTOS E PARTICIPACOES LTDA MK SPE01 PE…" at bounding box center [440, 266] width 243 height 42
select select "c3468c08-4eb0-41a5-9d3d-6eb0d26d8926"
click at [319, 245] on select "MARKA SPE04 CURUÇA MARKA SPE06 EMPREENDIMENTOS E PARTICIPACOES LTDA MK SPE01 PE…" at bounding box center [440, 266] width 243 height 42
click at [867, 272] on button "Procurar" at bounding box center [849, 266] width 72 height 32
type input "cobrem001_1386_60167-5_190825_004.TXT"
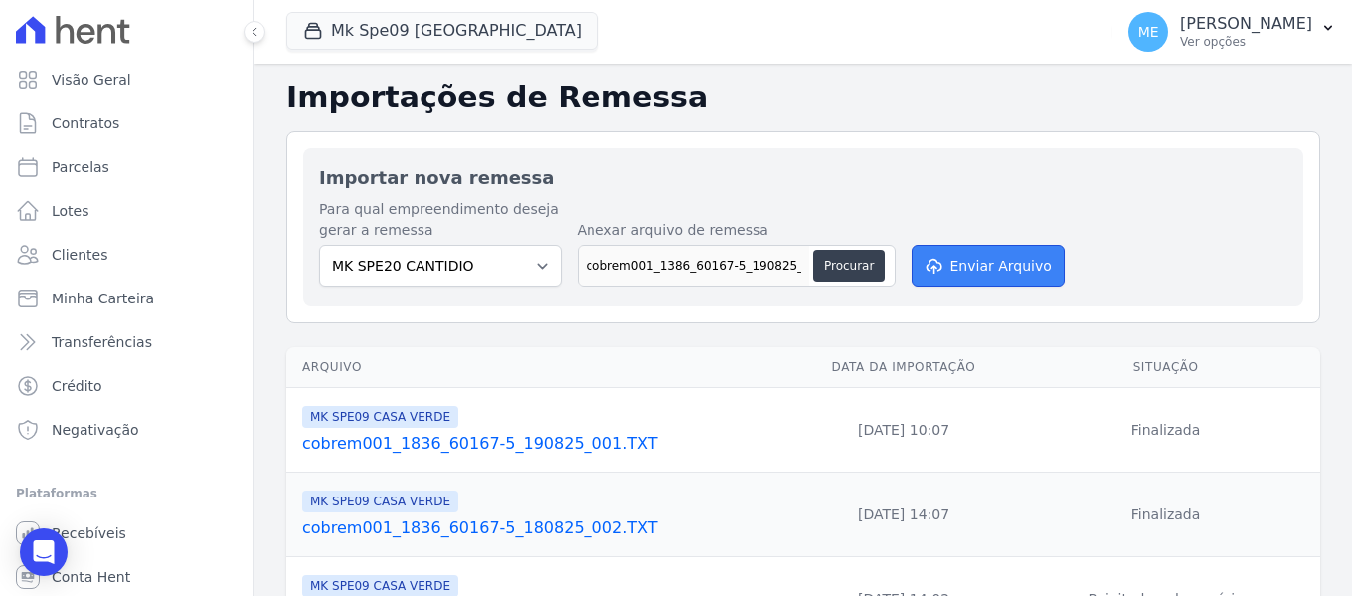
click at [988, 266] on button "Enviar Arquivo" at bounding box center [988, 266] width 153 height 42
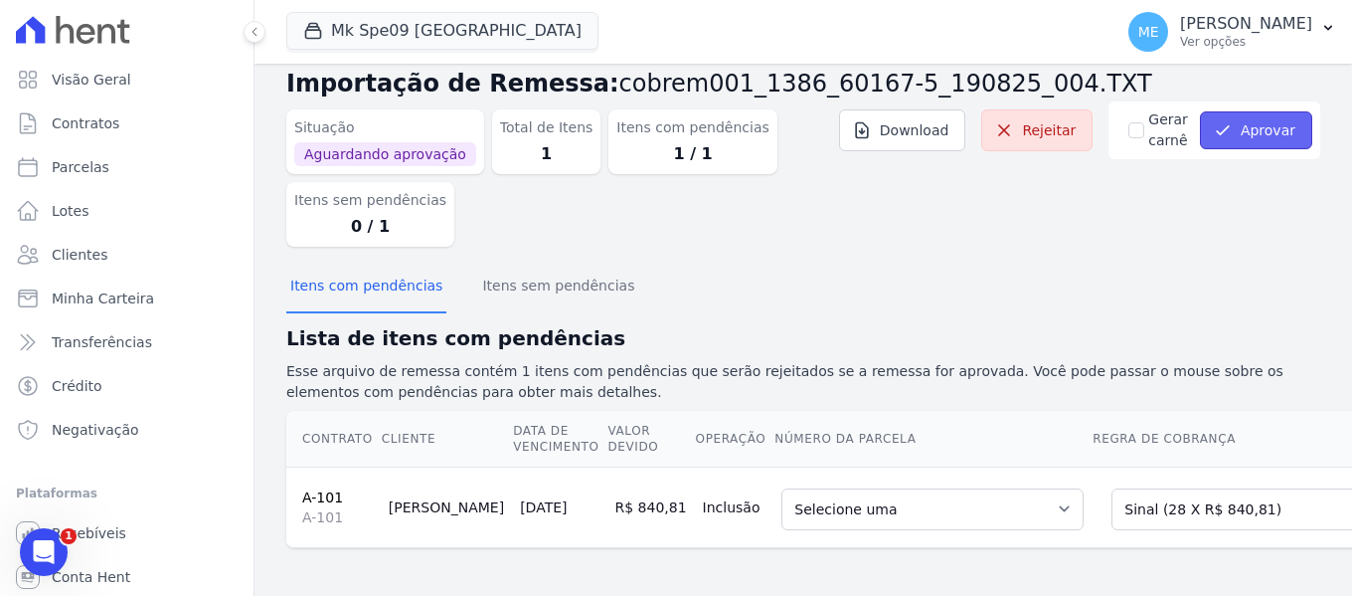
click at [1271, 111] on button "Aprovar" at bounding box center [1256, 130] width 112 height 38
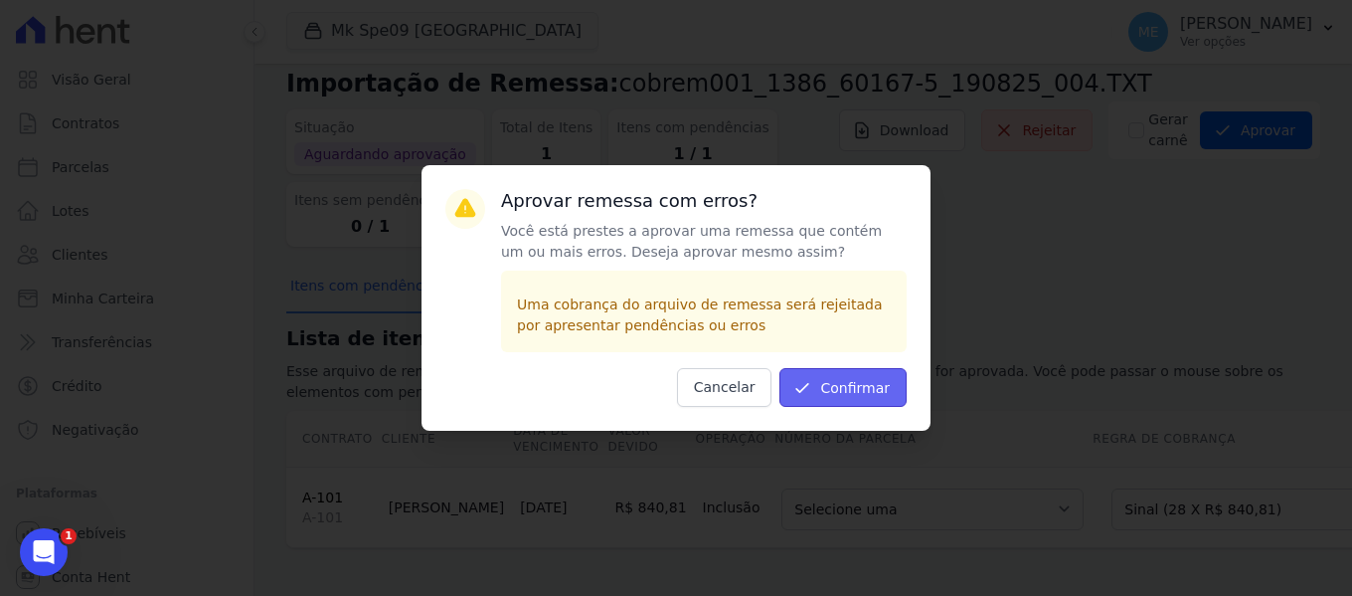
click at [841, 379] on button "Confirmar" at bounding box center [843, 387] width 127 height 39
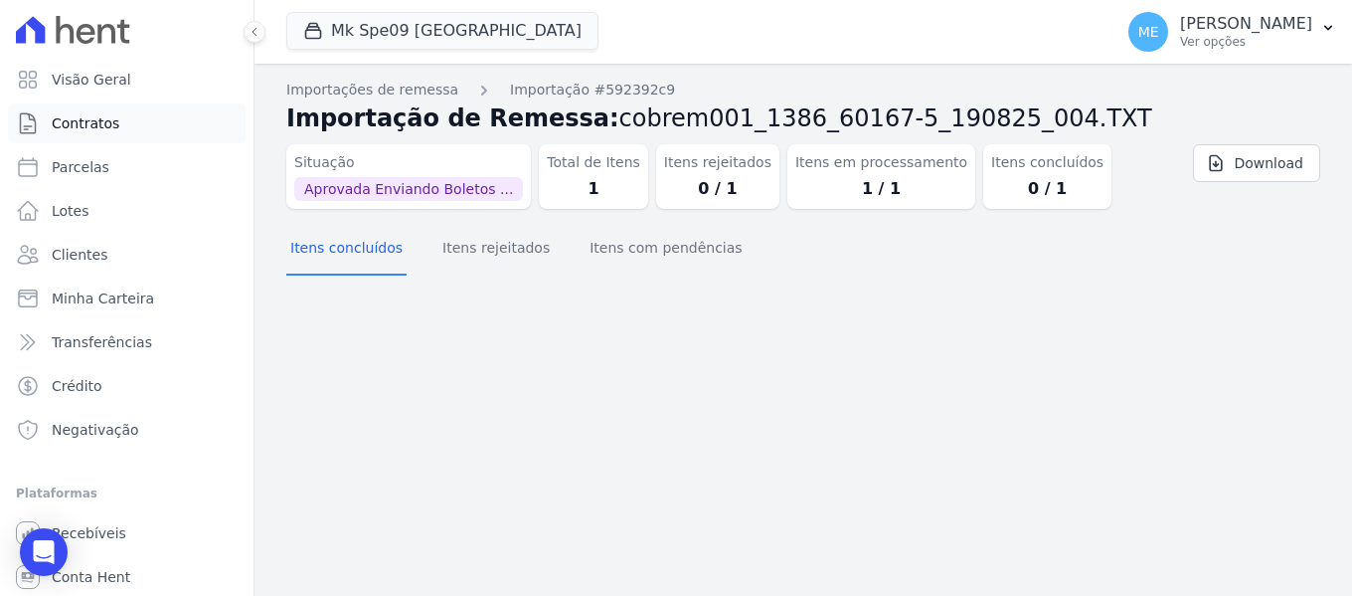
click at [85, 117] on span "Contratos" at bounding box center [86, 123] width 68 height 20
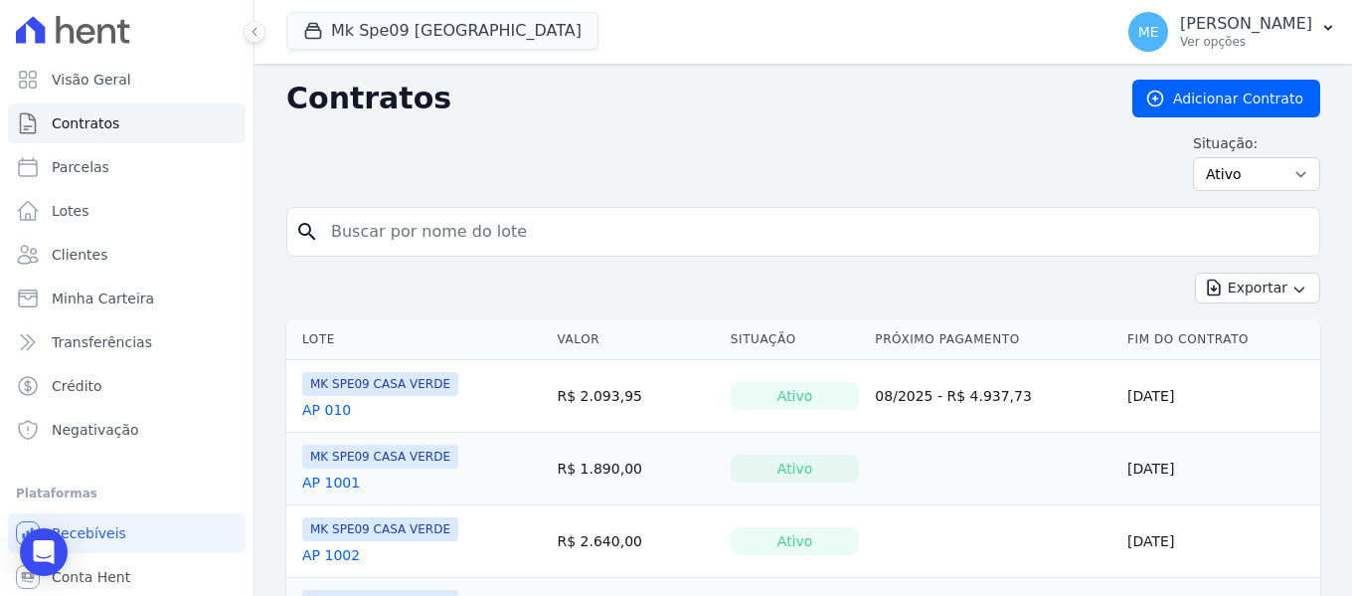
click at [449, 234] on input "search" at bounding box center [815, 232] width 992 height 40
type input "101"
click at [327, 417] on link "AP 101" at bounding box center [326, 410] width 49 height 20
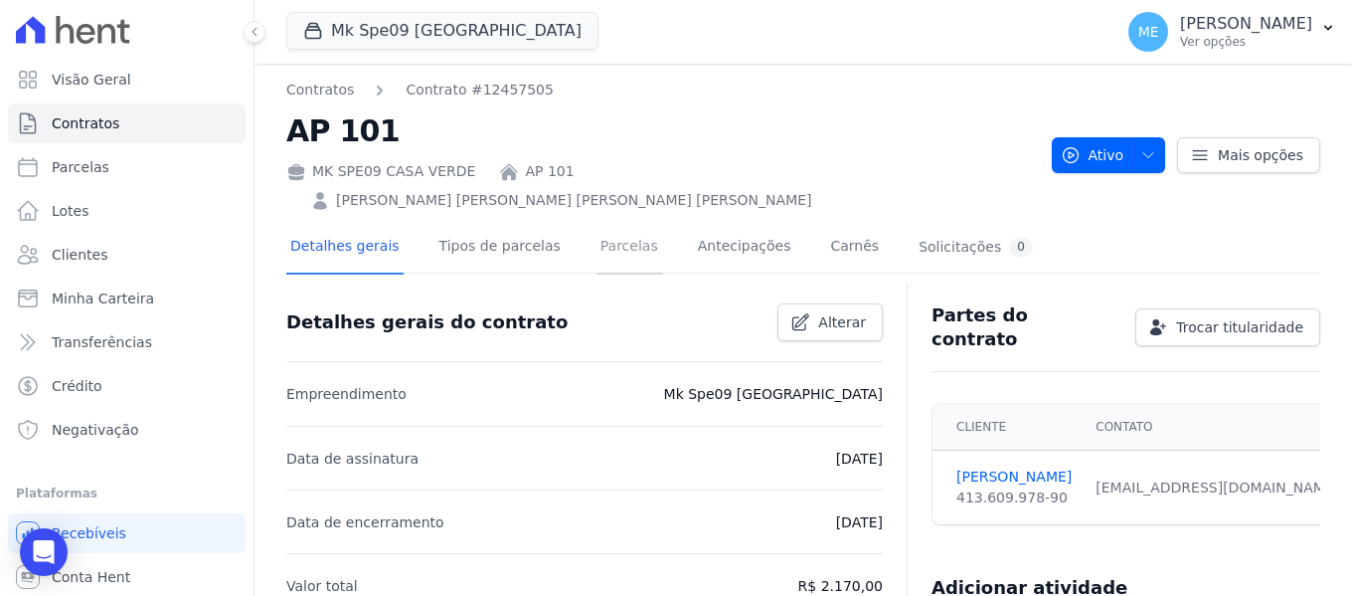
click at [606, 222] on link "Parcelas" at bounding box center [630, 248] width 66 height 53
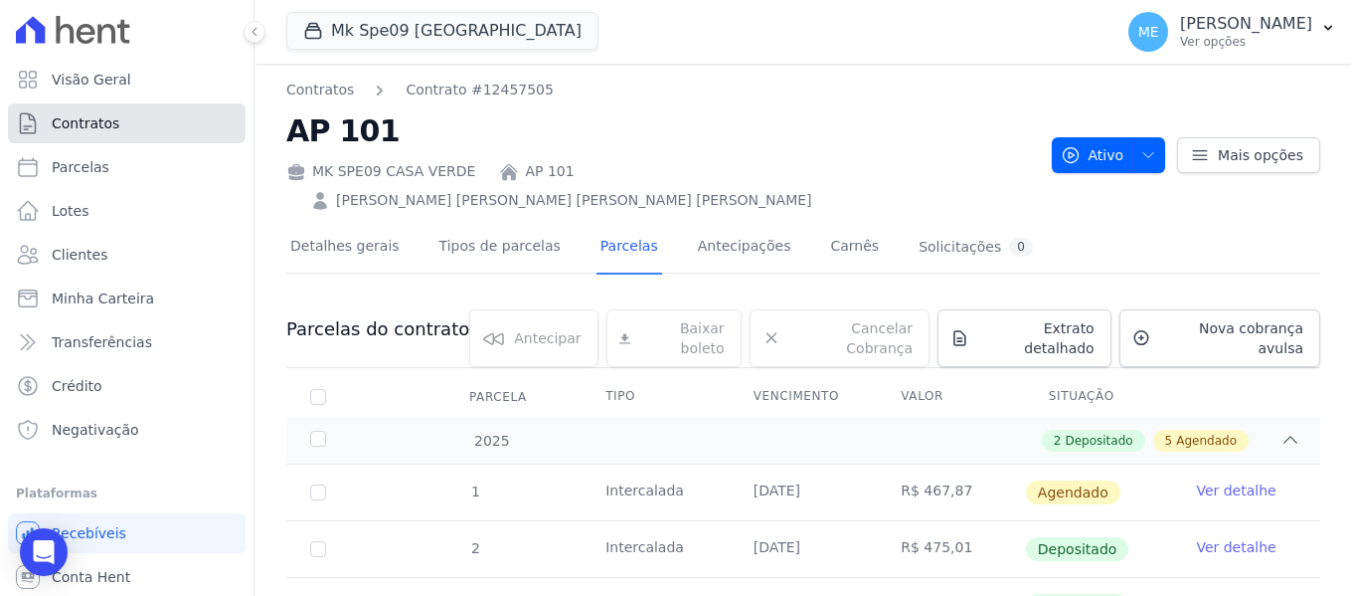
click at [95, 119] on span "Contratos" at bounding box center [86, 123] width 68 height 20
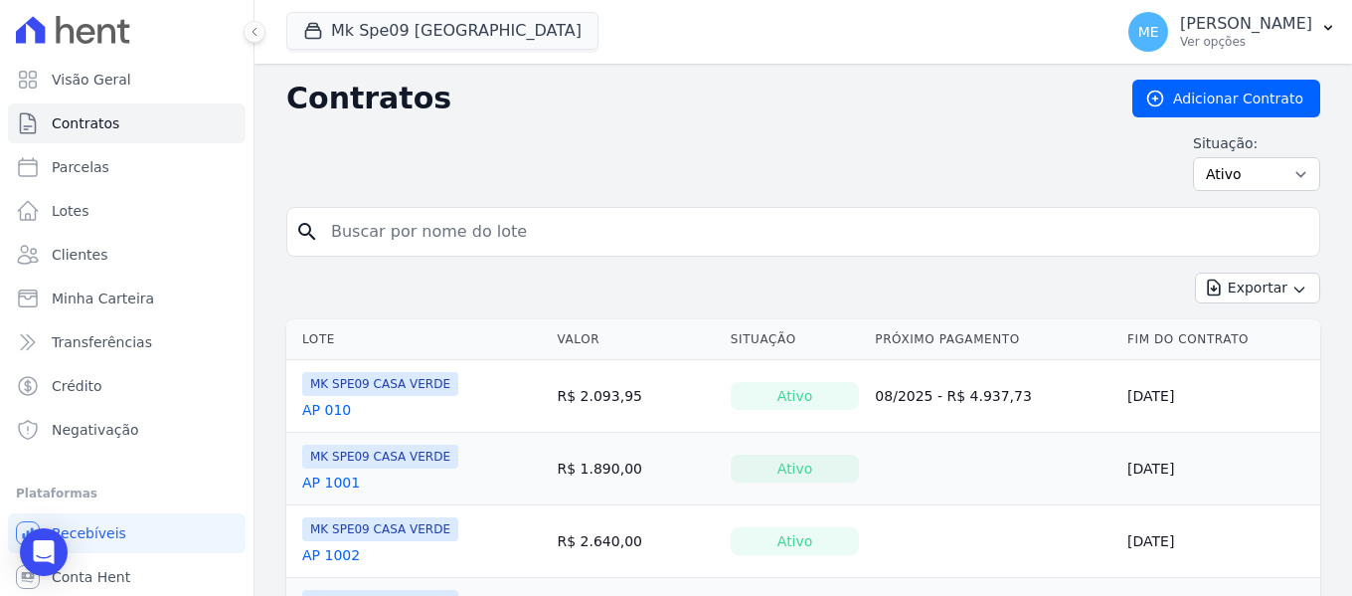
click at [333, 232] on input "search" at bounding box center [815, 232] width 992 height 40
click at [431, 233] on input "search" at bounding box center [815, 232] width 992 height 40
type input "101"
click at [449, 31] on button "Mk Spe09 Casa Verde" at bounding box center [442, 31] width 312 height 38
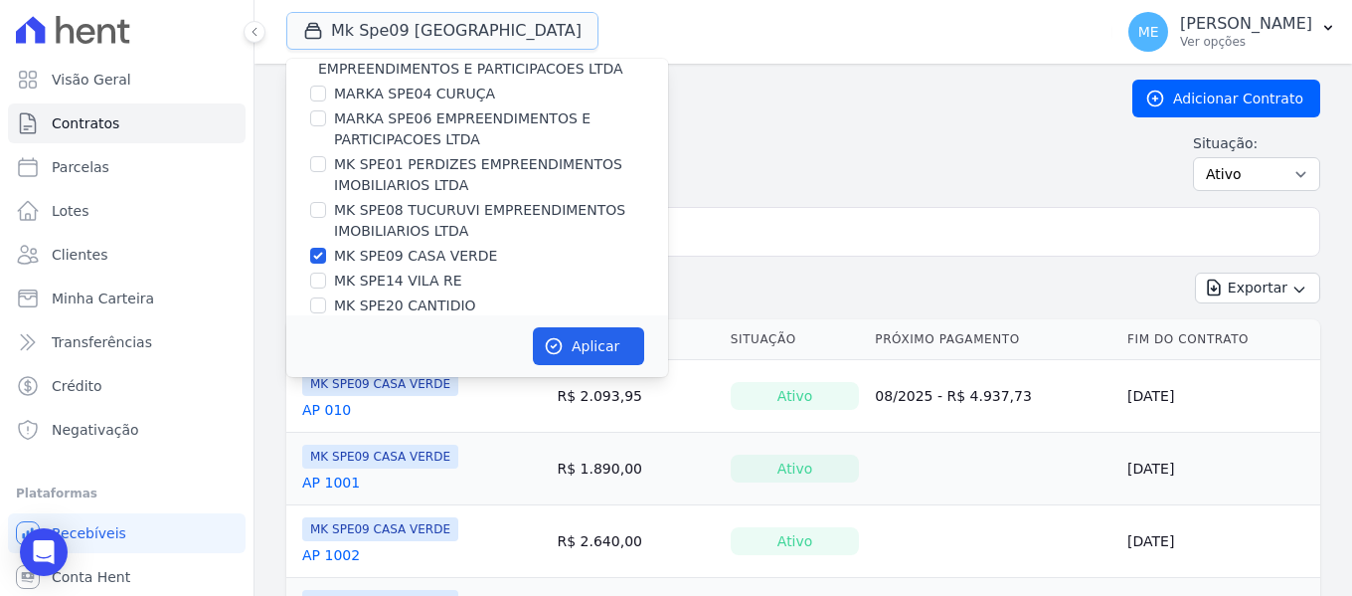
scroll to position [54, 0]
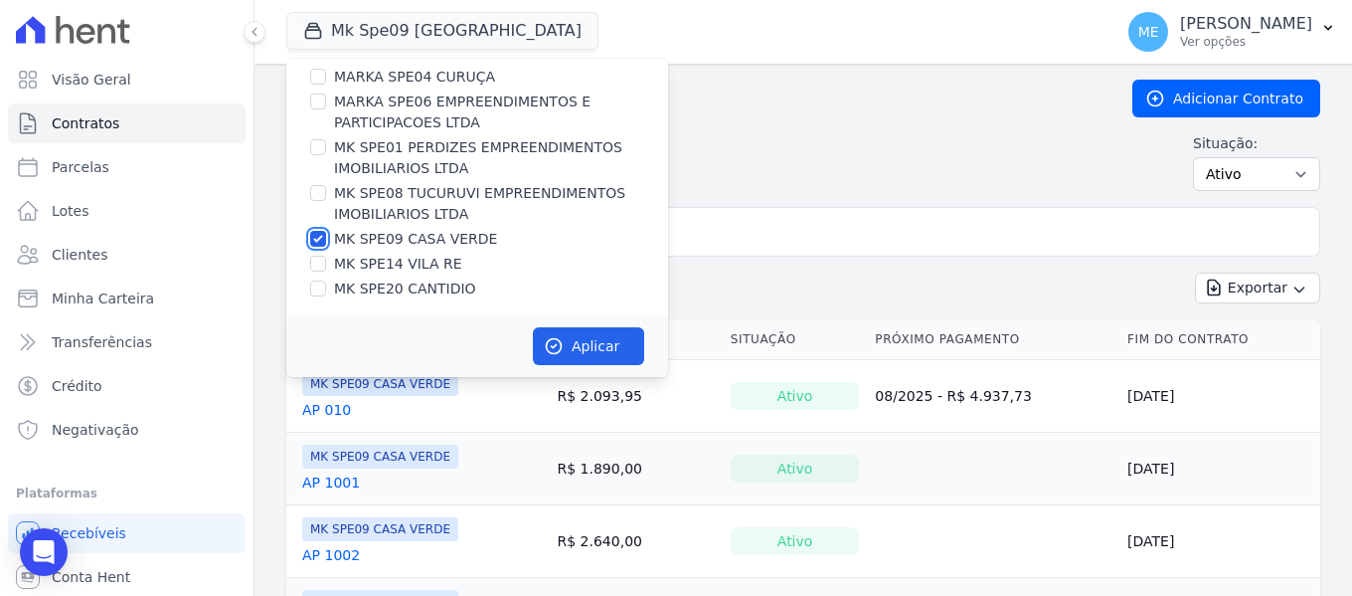
click at [317, 238] on input "MK SPE09 CASA VERDE" at bounding box center [318, 239] width 16 height 16
checkbox input "false"
click at [317, 286] on input "MK SPE20 CANTIDIO" at bounding box center [318, 288] width 16 height 16
checkbox input "true"
click at [584, 334] on button "Aplicar" at bounding box center [588, 346] width 111 height 38
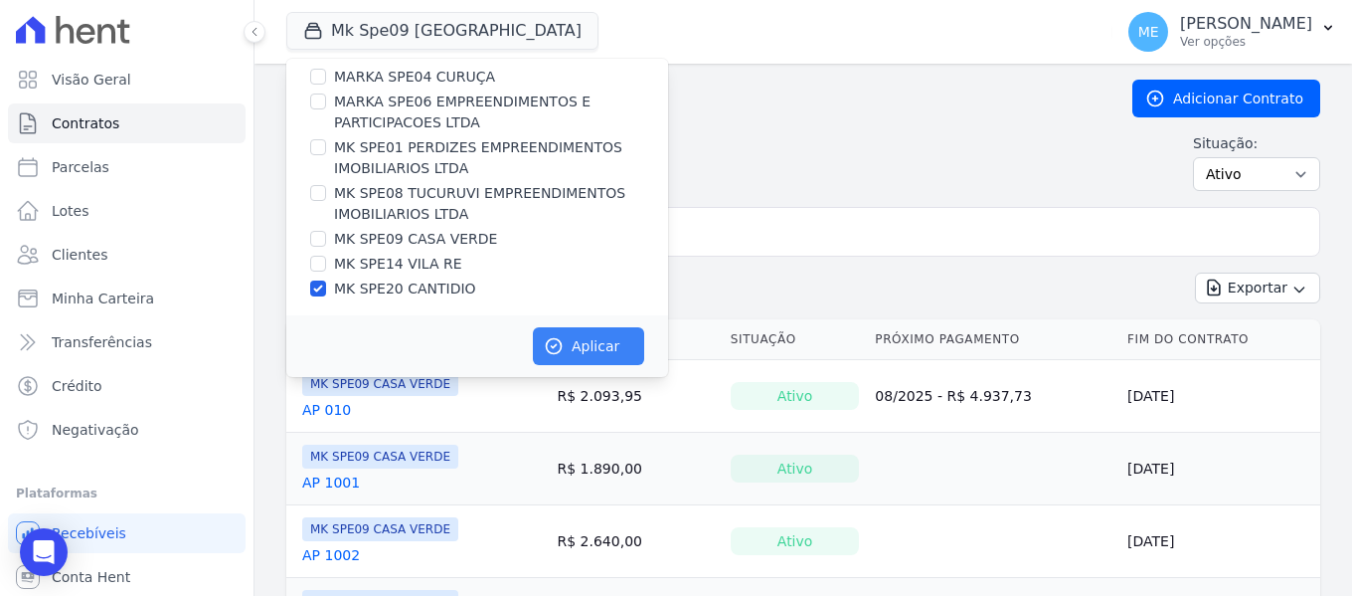
scroll to position [50, 0]
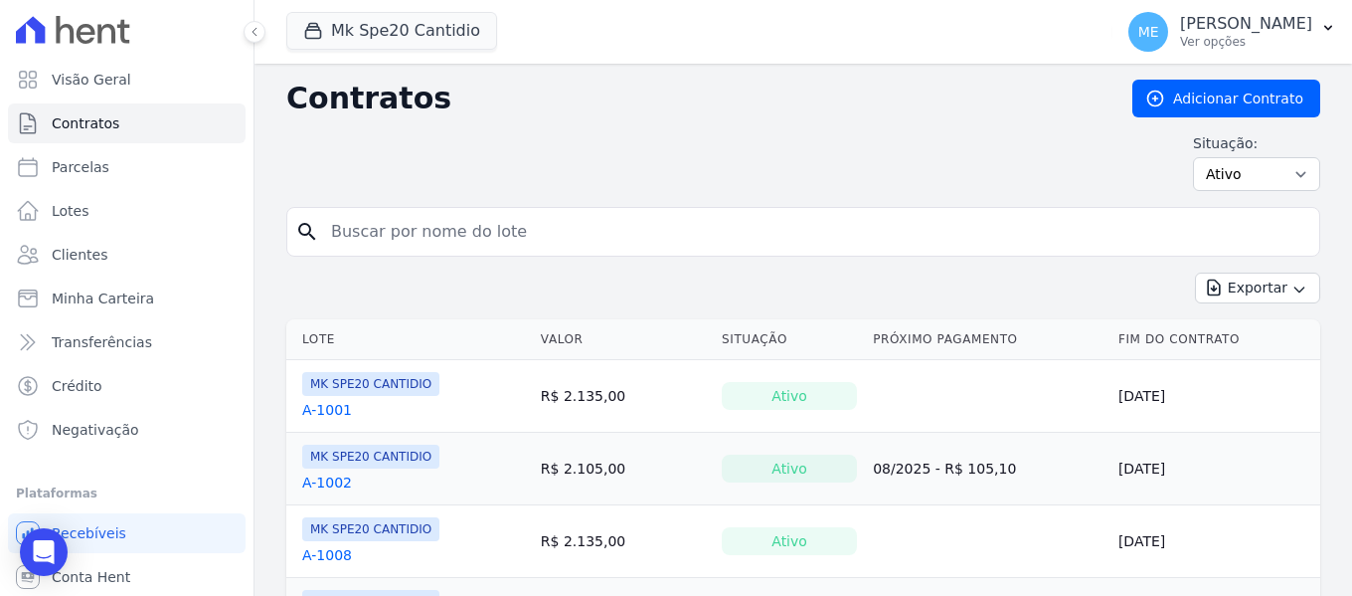
click at [451, 224] on input "search" at bounding box center [815, 232] width 992 height 40
type input "101"
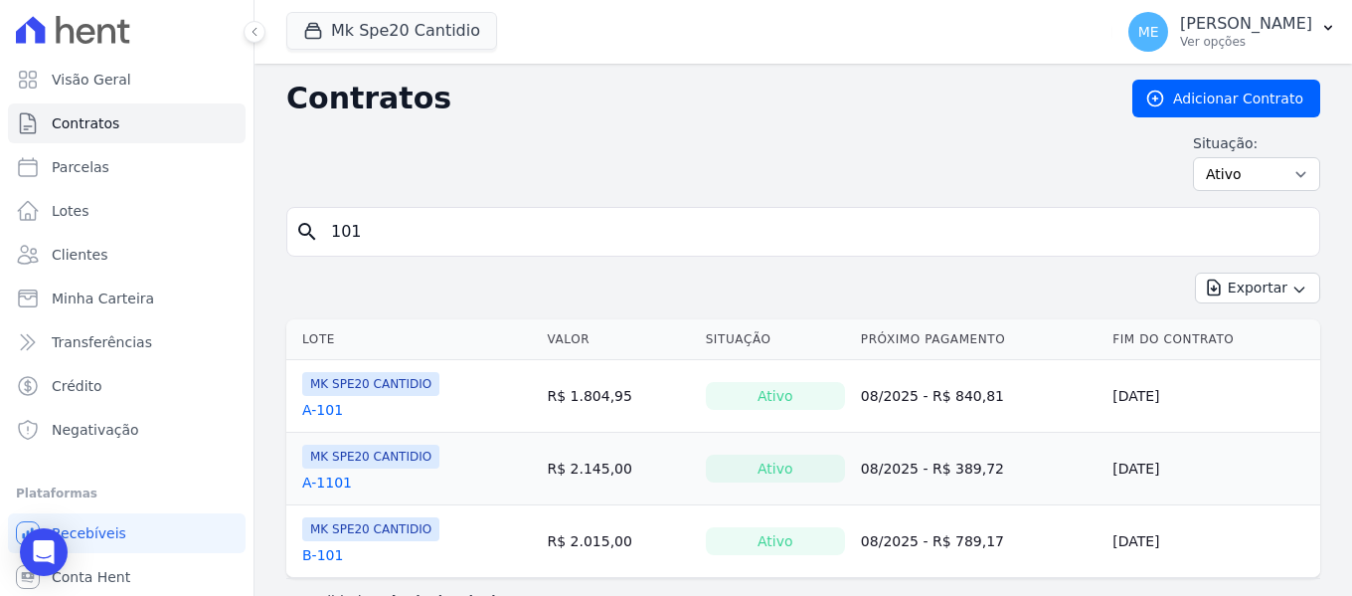
click at [334, 410] on link "A-101" at bounding box center [322, 410] width 41 height 20
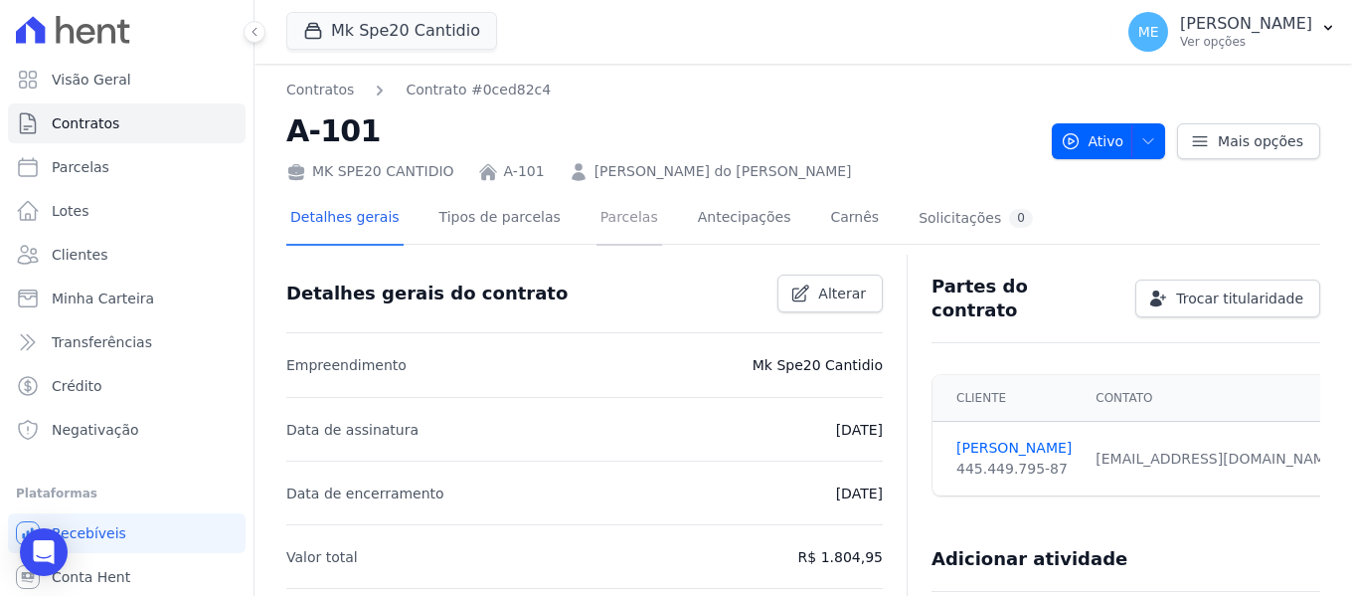
click at [597, 227] on link "Parcelas" at bounding box center [630, 219] width 66 height 53
click at [602, 220] on link "Parcelas" at bounding box center [630, 219] width 66 height 53
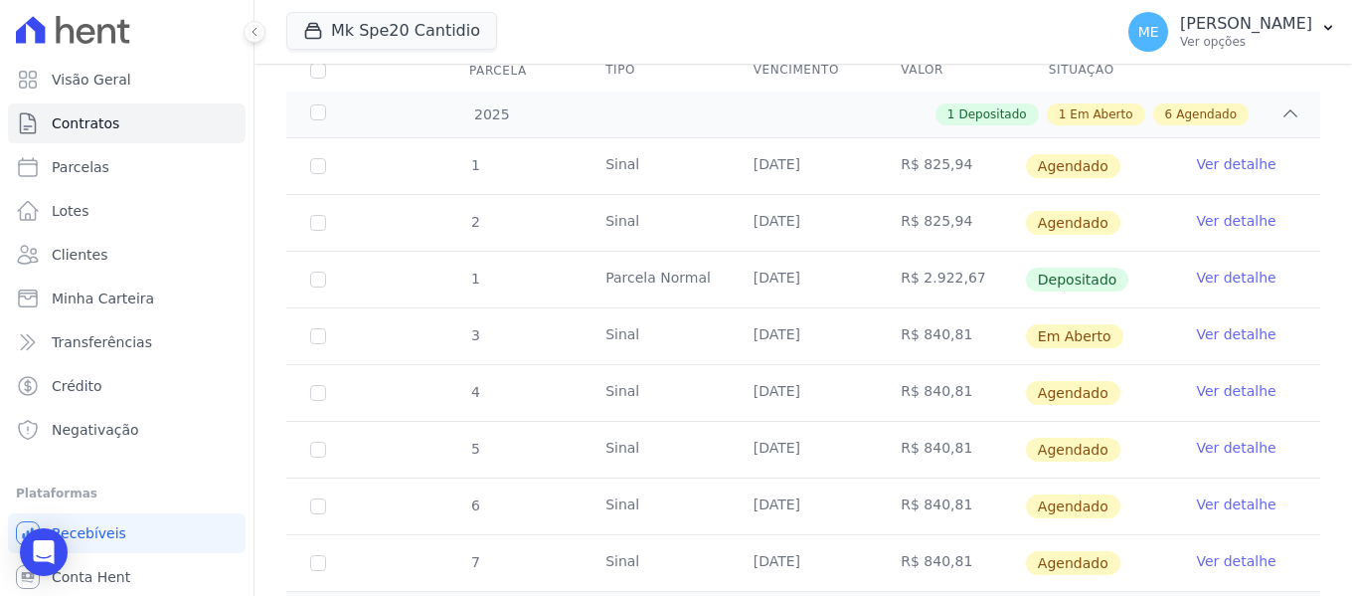
scroll to position [298, 0]
click at [1223, 323] on link "Ver detalhe" at bounding box center [1236, 333] width 80 height 20
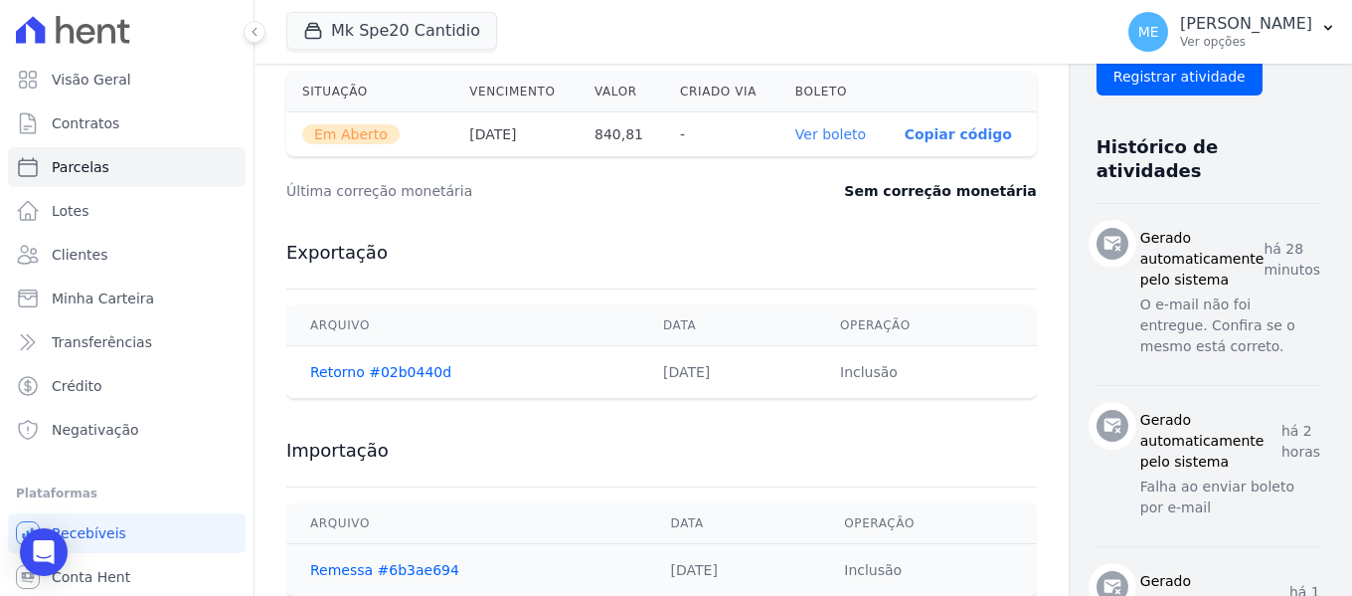
scroll to position [497, 0]
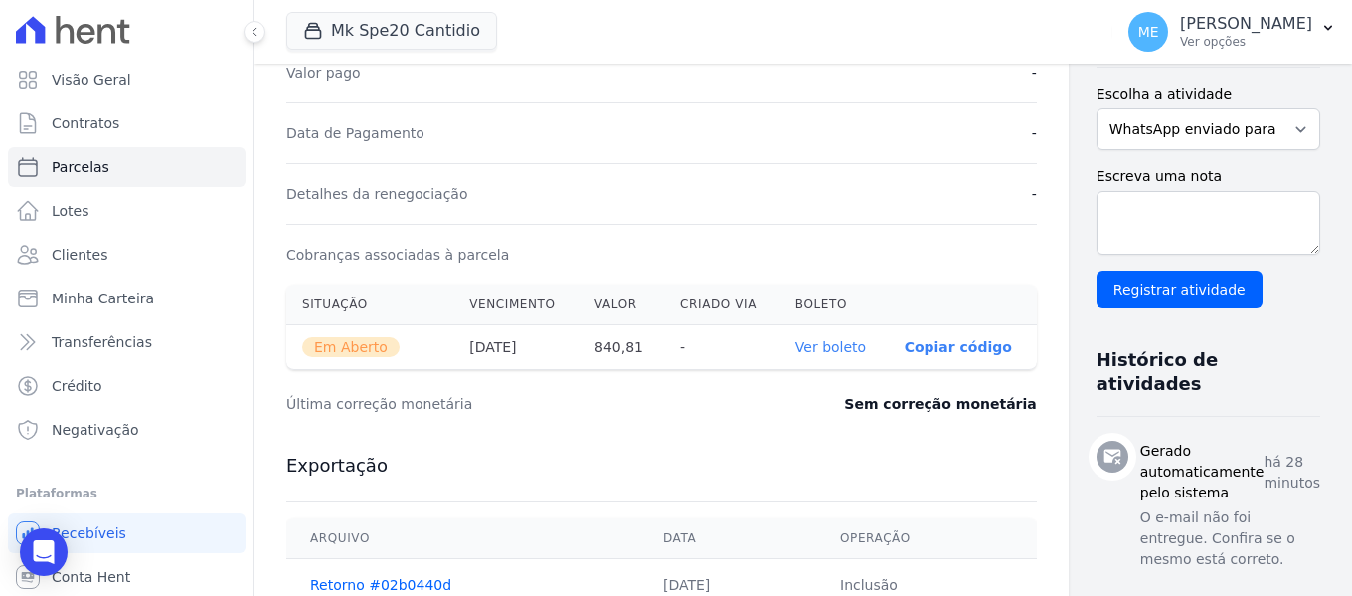
click at [799, 350] on link "Ver boleto" at bounding box center [830, 347] width 71 height 16
